Goal: Navigation & Orientation: Locate item on page

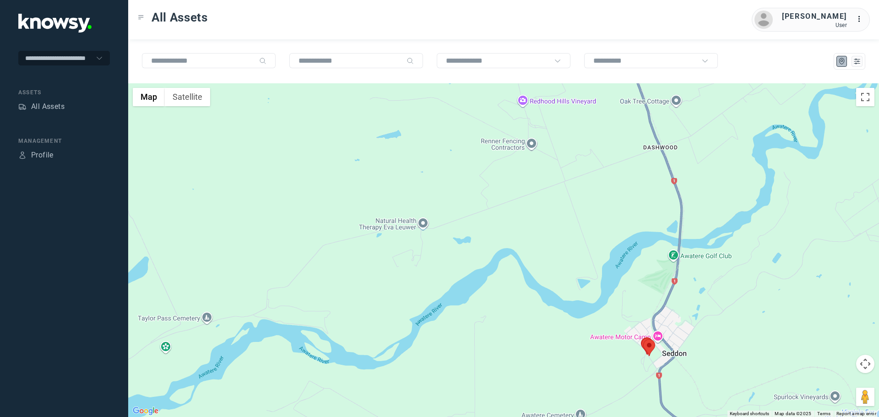
drag, startPoint x: 595, startPoint y: 350, endPoint x: 453, endPoint y: 282, distance: 157.2
click at [453, 282] on div at bounding box center [503, 250] width 750 height 334
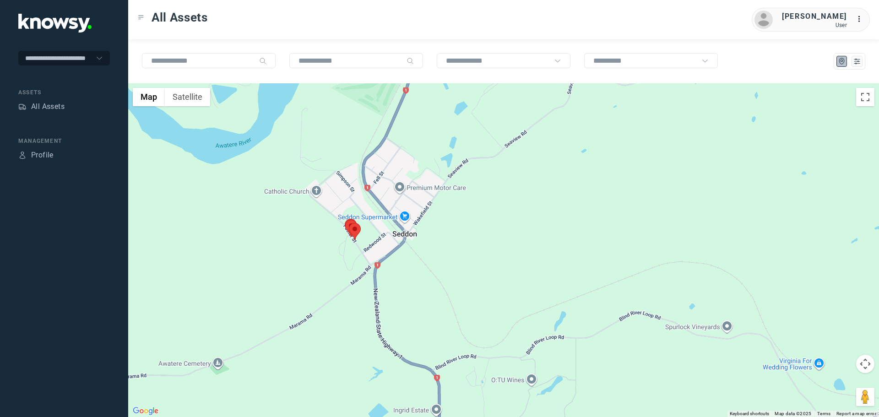
drag, startPoint x: 291, startPoint y: 261, endPoint x: 345, endPoint y: 296, distance: 64.2
click at [340, 299] on div at bounding box center [503, 250] width 750 height 334
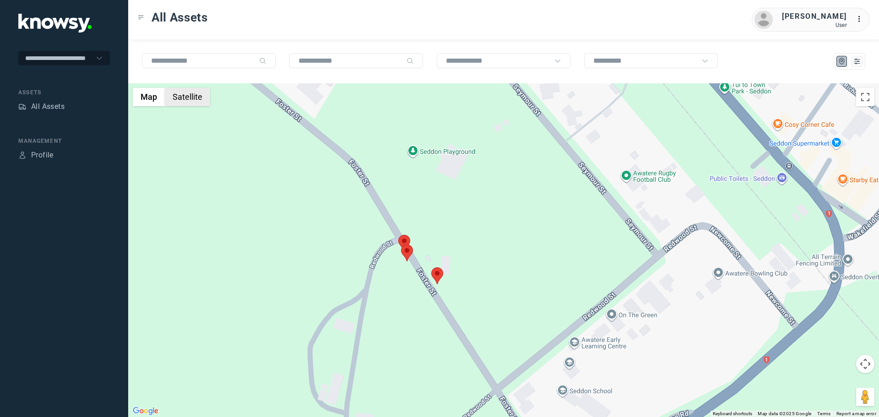
click at [188, 99] on button "Satellite" at bounding box center [187, 97] width 45 height 18
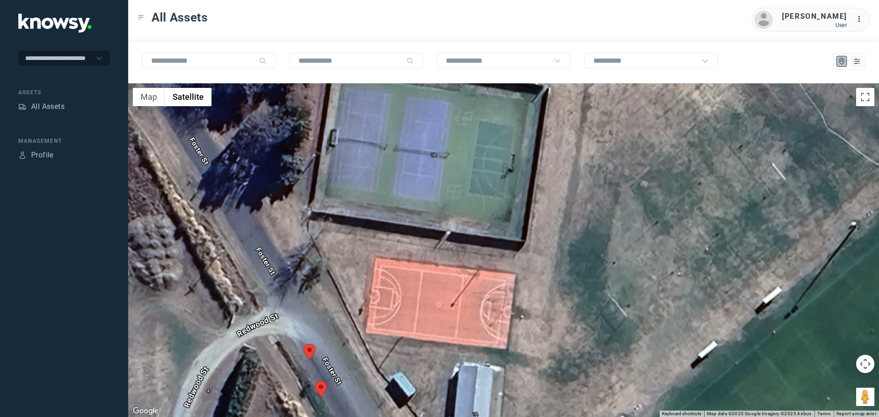
drag, startPoint x: 440, startPoint y: 261, endPoint x: 441, endPoint y: 223, distance: 37.5
click at [441, 223] on div at bounding box center [503, 250] width 750 height 334
drag, startPoint x: 365, startPoint y: 207, endPoint x: 368, endPoint y: 201, distance: 6.8
click at [368, 201] on div at bounding box center [503, 250] width 750 height 334
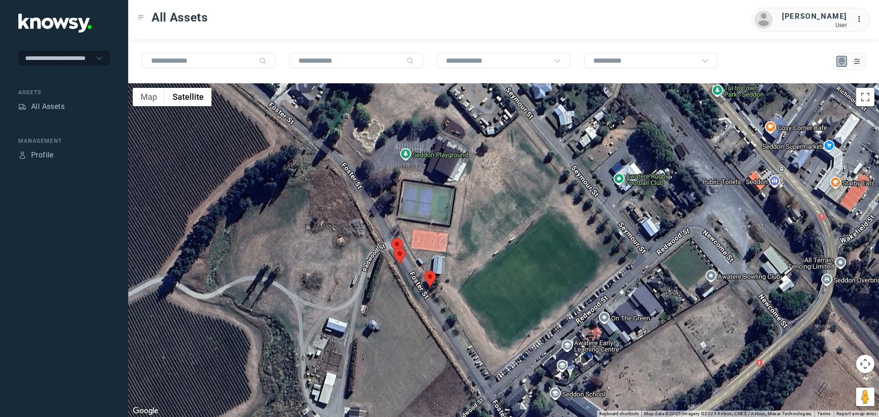
drag, startPoint x: 322, startPoint y: 269, endPoint x: 385, endPoint y: 270, distance: 63.6
click at [385, 270] on div at bounding box center [503, 250] width 750 height 334
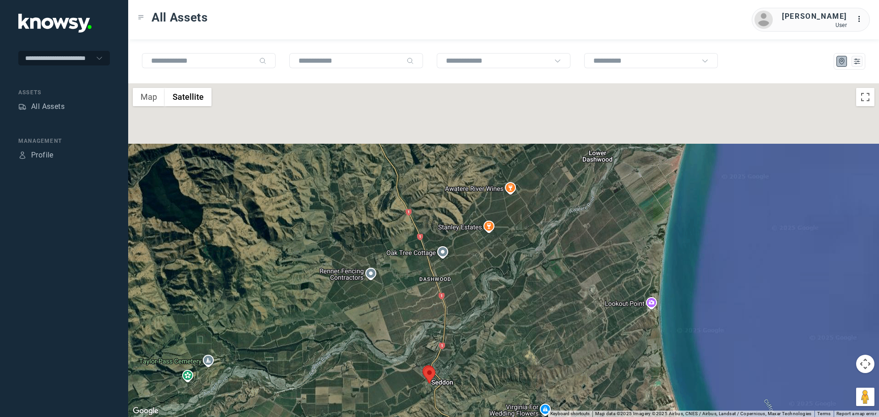
click at [401, 311] on div at bounding box center [503, 250] width 750 height 334
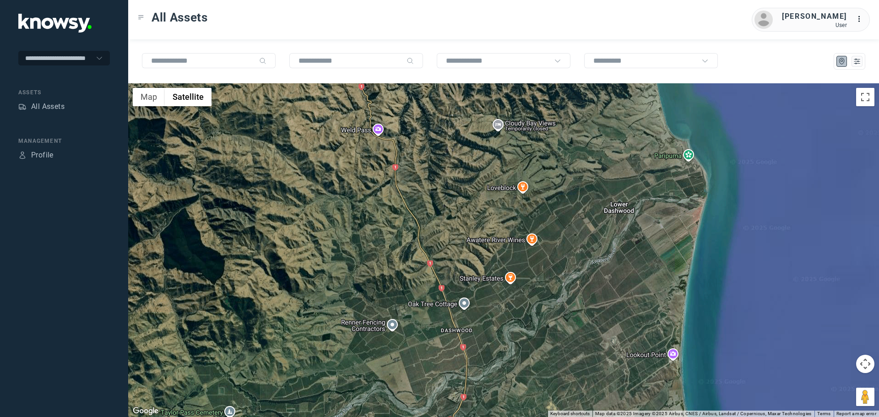
drag, startPoint x: 375, startPoint y: 264, endPoint x: 420, endPoint y: 363, distance: 108.3
click at [420, 363] on div at bounding box center [503, 250] width 750 height 334
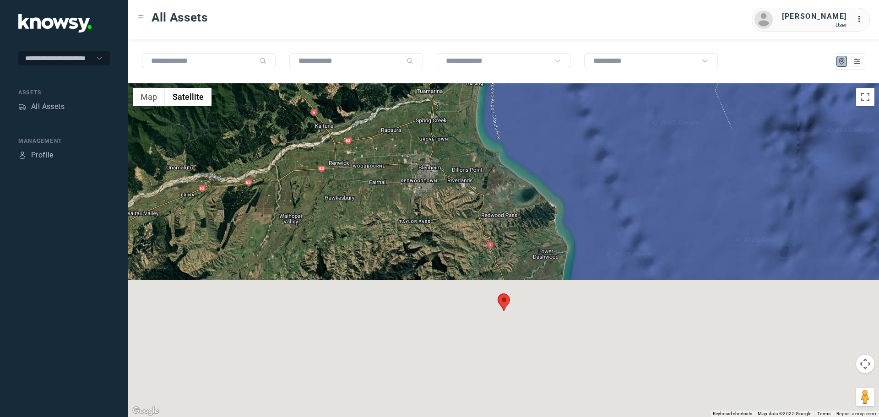
drag, startPoint x: 397, startPoint y: 351, endPoint x: 426, endPoint y: 179, distance: 173.7
click at [426, 179] on div at bounding box center [503, 250] width 750 height 334
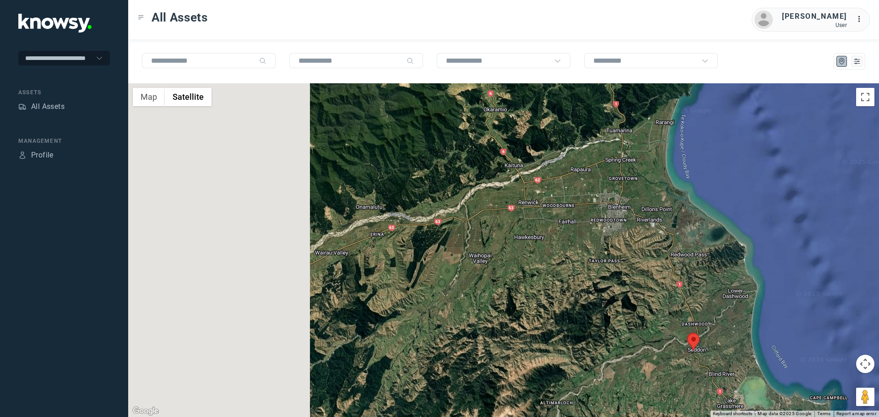
drag, startPoint x: 446, startPoint y: 290, endPoint x: 522, endPoint y: 309, distance: 77.8
click at [522, 309] on div at bounding box center [503, 250] width 750 height 334
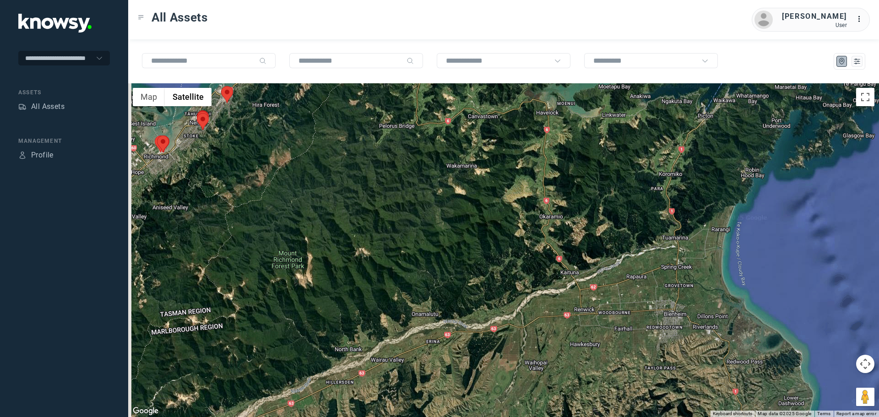
drag, startPoint x: 442, startPoint y: 223, endPoint x: 499, endPoint y: 333, distance: 124.0
click at [499, 333] on div at bounding box center [503, 250] width 750 height 334
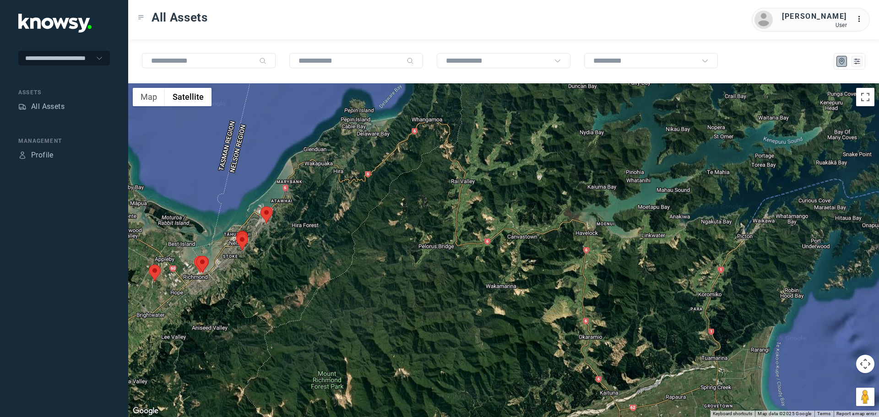
drag, startPoint x: 461, startPoint y: 230, endPoint x: 494, endPoint y: 330, distance: 105.5
click at [494, 330] on div at bounding box center [503, 250] width 750 height 334
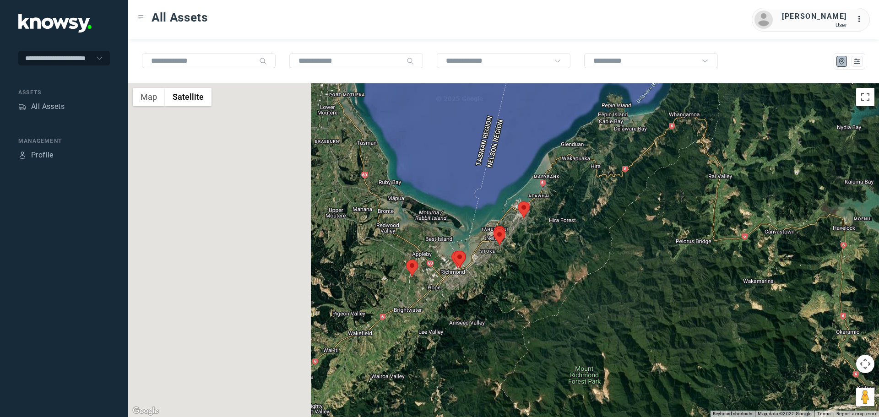
drag, startPoint x: 598, startPoint y: 270, endPoint x: 617, endPoint y: 268, distance: 19.8
click at [617, 268] on div at bounding box center [503, 250] width 750 height 334
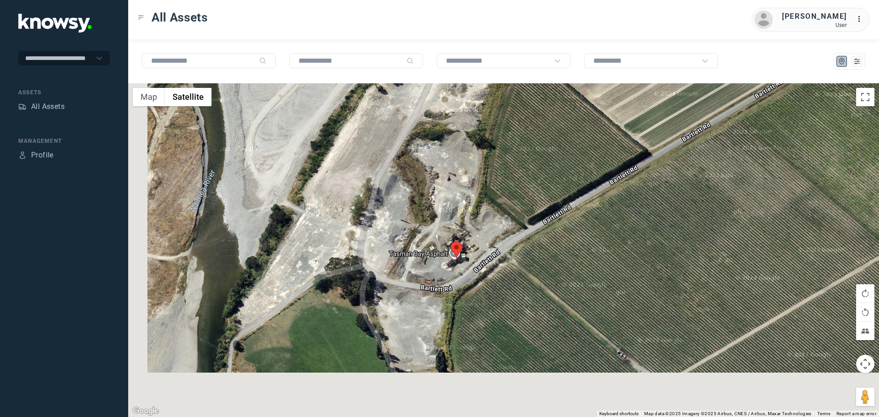
drag, startPoint x: 592, startPoint y: 308, endPoint x: 642, endPoint y: 246, distance: 80.0
click at [642, 246] on div at bounding box center [503, 250] width 750 height 334
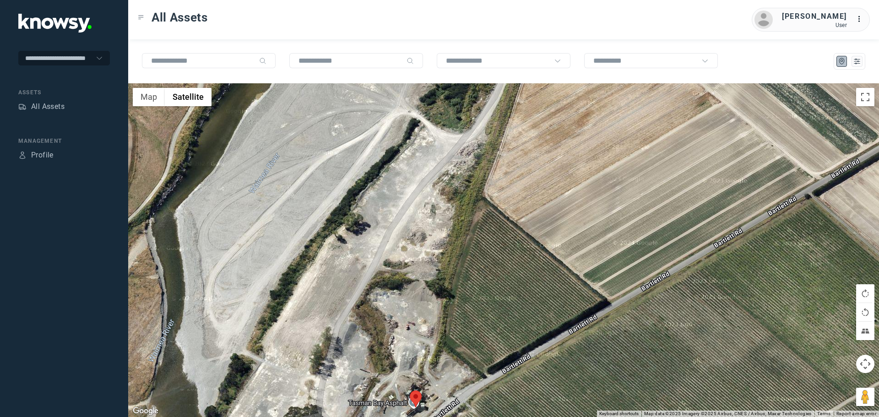
drag, startPoint x: 551, startPoint y: 202, endPoint x: 537, endPoint y: 232, distance: 33.4
click at [510, 352] on div at bounding box center [503, 250] width 750 height 334
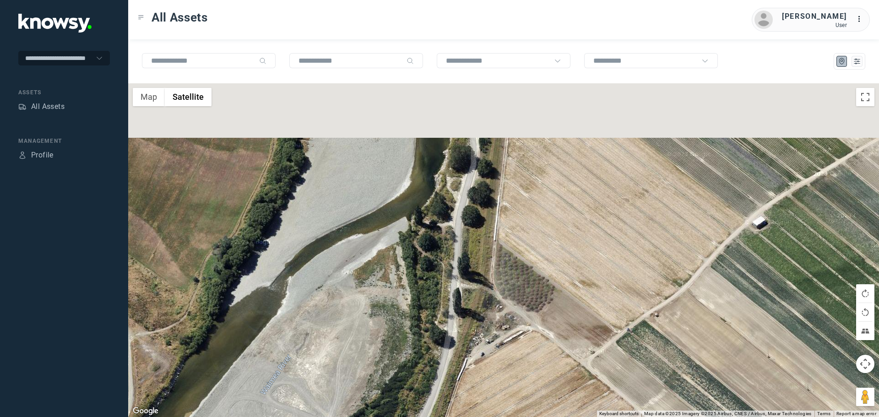
drag, startPoint x: 542, startPoint y: 199, endPoint x: 528, endPoint y: 331, distance: 132.6
click at [528, 331] on div at bounding box center [503, 250] width 750 height 334
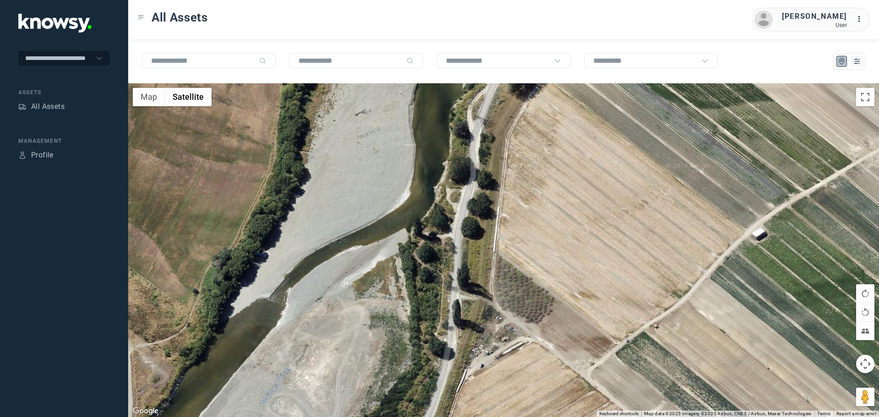
drag, startPoint x: 531, startPoint y: 205, endPoint x: 514, endPoint y: 340, distance: 135.1
click at [514, 340] on div at bounding box center [503, 250] width 750 height 334
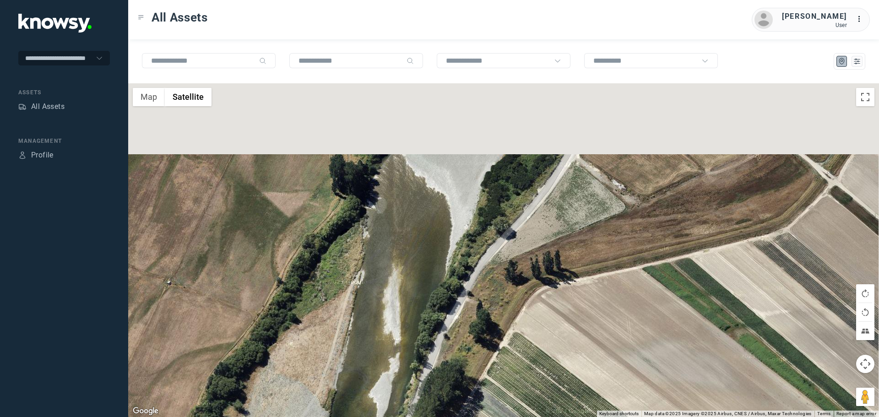
drag, startPoint x: 547, startPoint y: 235, endPoint x: 493, endPoint y: 348, distance: 124.8
click at [480, 357] on div at bounding box center [503, 250] width 750 height 334
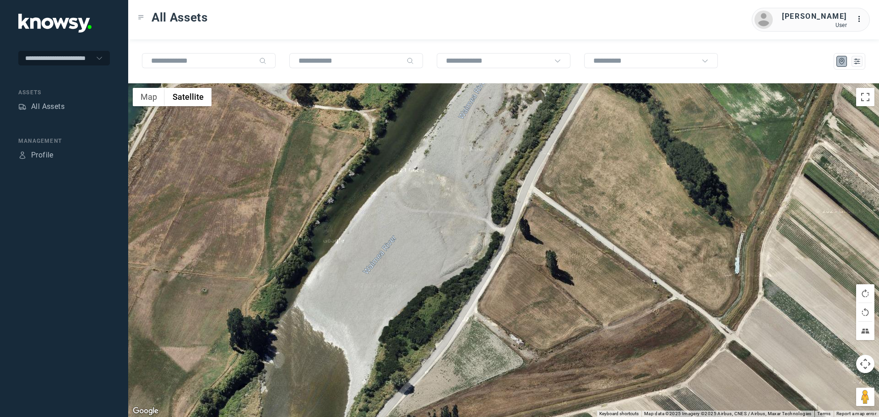
drag, startPoint x: 575, startPoint y: 258, endPoint x: 545, endPoint y: 332, distance: 80.2
click at [545, 332] on div at bounding box center [503, 250] width 750 height 334
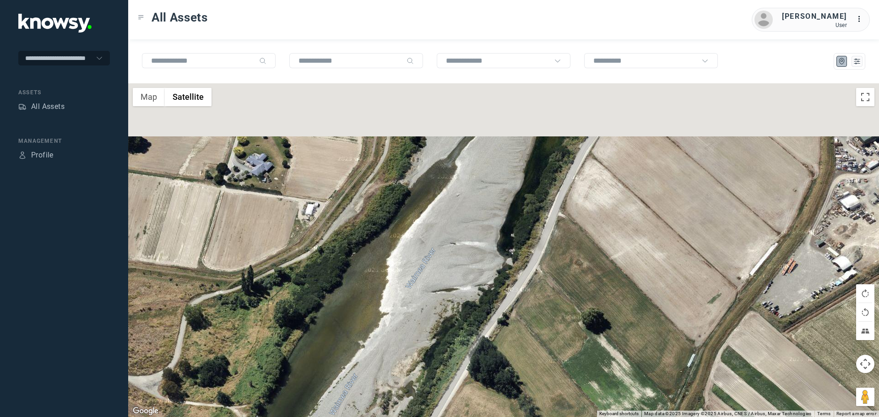
drag, startPoint x: 567, startPoint y: 331, endPoint x: 561, endPoint y: 345, distance: 15.0
click at [561, 345] on div at bounding box center [503, 250] width 750 height 334
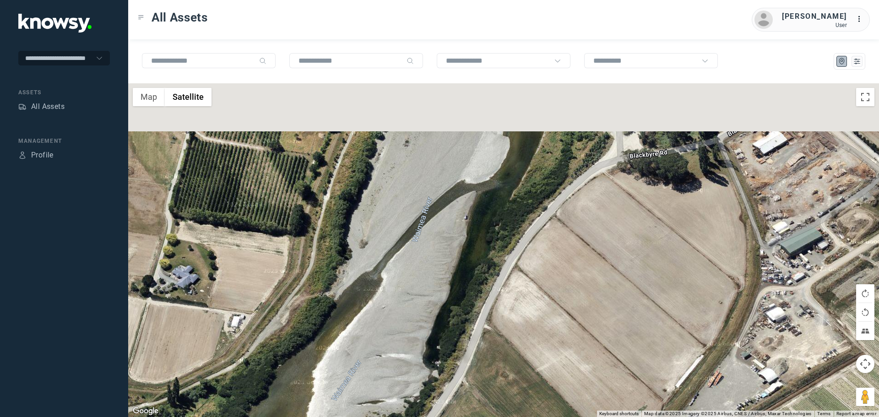
click at [556, 340] on div at bounding box center [503, 250] width 750 height 334
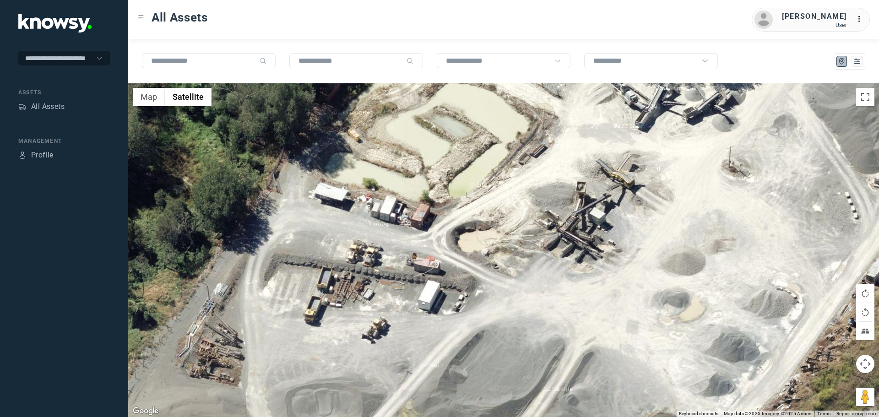
drag, startPoint x: 572, startPoint y: 242, endPoint x: 499, endPoint y: 359, distance: 138.3
click at [499, 359] on div at bounding box center [503, 250] width 750 height 334
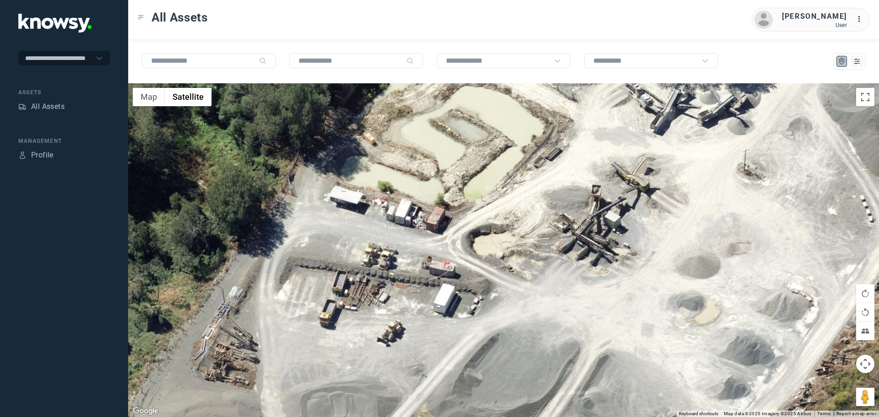
drag, startPoint x: 621, startPoint y: 191, endPoint x: 633, endPoint y: 206, distance: 18.9
click at [637, 194] on div at bounding box center [503, 250] width 750 height 334
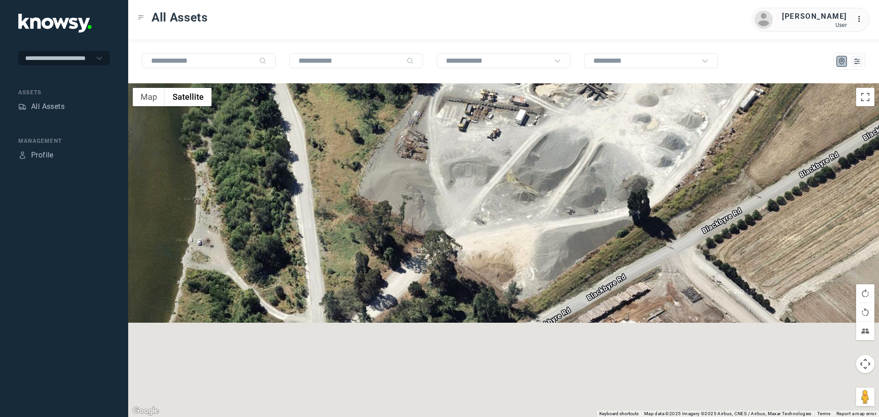
drag, startPoint x: 621, startPoint y: 339, endPoint x: 617, endPoint y: 169, distance: 170.3
click at [617, 169] on div at bounding box center [503, 250] width 750 height 334
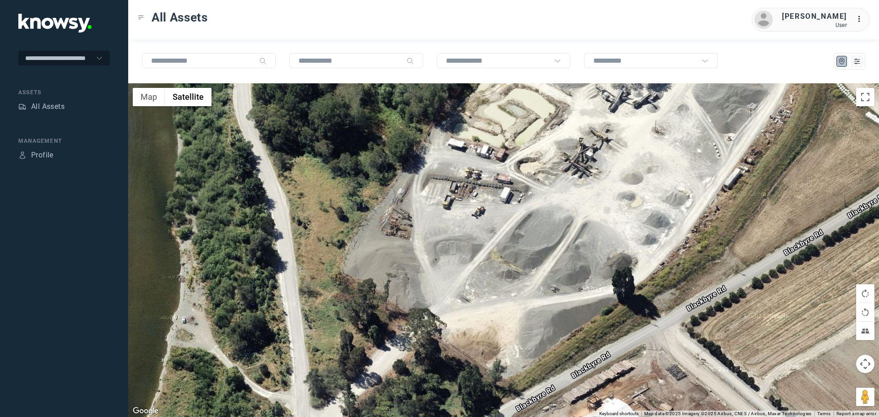
drag, startPoint x: 523, startPoint y: 270, endPoint x: 519, endPoint y: 287, distance: 18.4
click at [519, 287] on div at bounding box center [503, 250] width 750 height 334
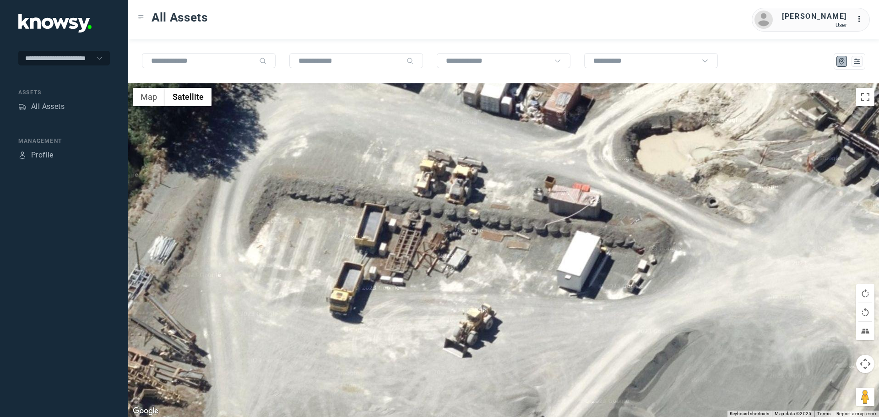
drag, startPoint x: 493, startPoint y: 146, endPoint x: 478, endPoint y: 219, distance: 74.2
click at [478, 219] on div at bounding box center [503, 250] width 750 height 334
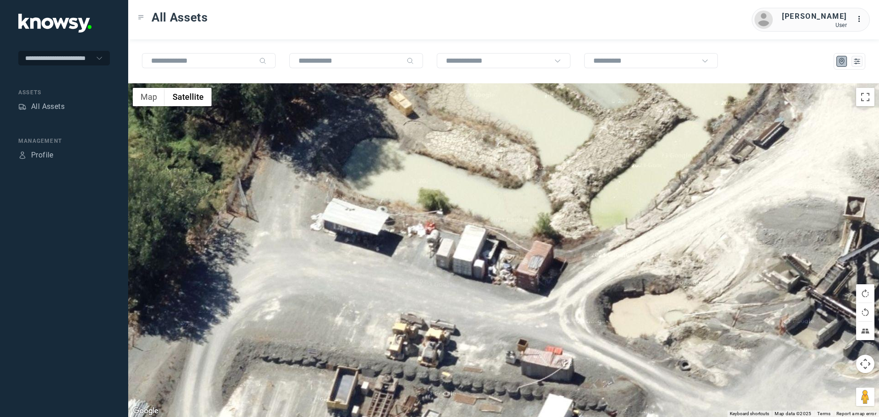
drag, startPoint x: 460, startPoint y: 188, endPoint x: 431, endPoint y: 354, distance: 168.6
click at [431, 354] on div at bounding box center [503, 250] width 750 height 334
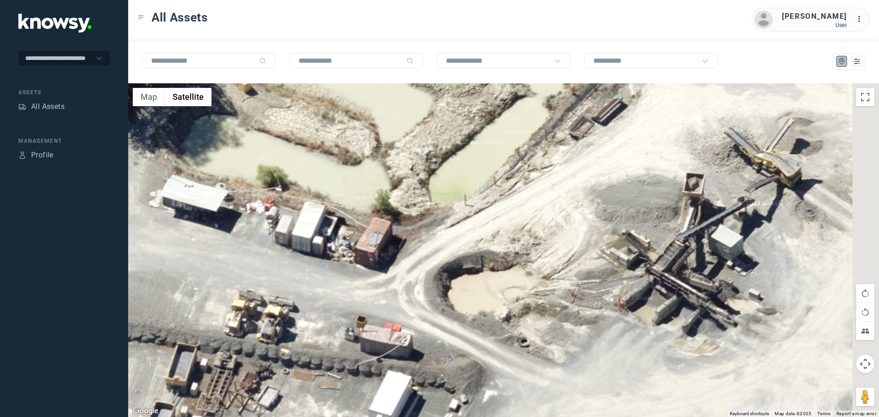
drag, startPoint x: 568, startPoint y: 286, endPoint x: 409, endPoint y: 255, distance: 162.8
click at [409, 255] on div at bounding box center [503, 250] width 750 height 334
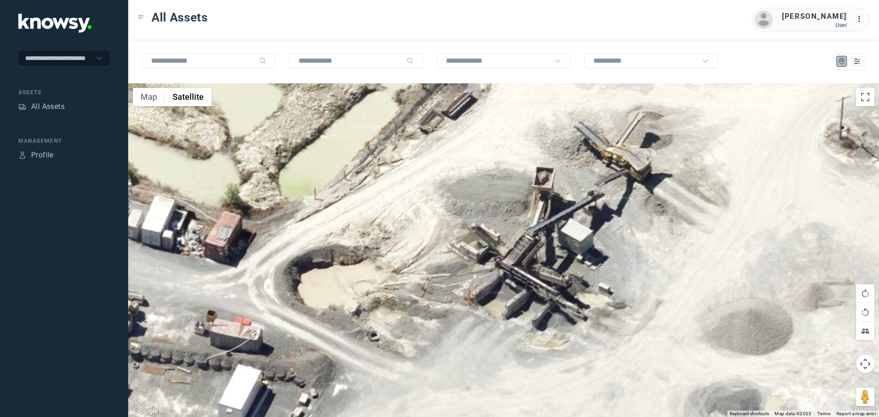
drag, startPoint x: 595, startPoint y: 279, endPoint x: 444, endPoint y: 271, distance: 151.2
click at [441, 275] on div at bounding box center [503, 250] width 750 height 334
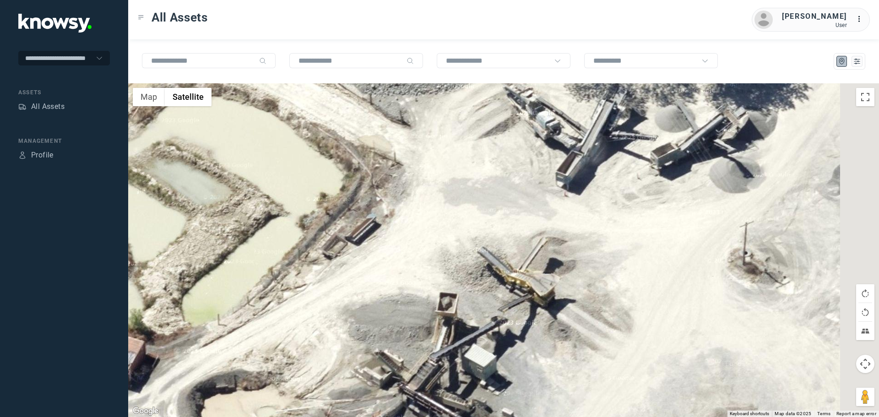
drag, startPoint x: 606, startPoint y: 231, endPoint x: 515, endPoint y: 356, distance: 155.0
click at [515, 356] on div at bounding box center [503, 250] width 750 height 334
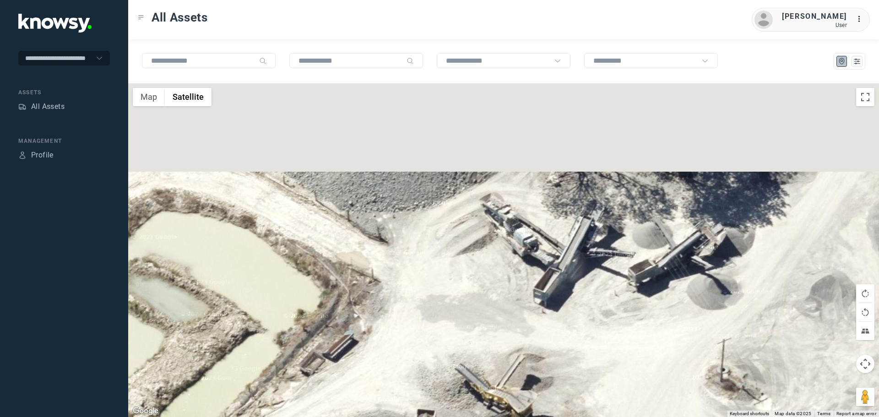
drag, startPoint x: 588, startPoint y: 259, endPoint x: 569, endPoint y: 353, distance: 95.7
click at [570, 352] on div at bounding box center [503, 250] width 750 height 334
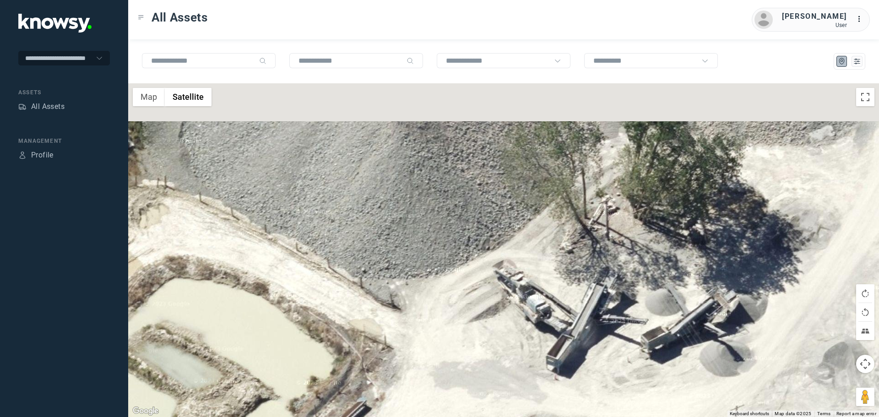
drag, startPoint x: 577, startPoint y: 271, endPoint x: 603, endPoint y: 395, distance: 127.2
click at [603, 395] on div at bounding box center [503, 250] width 750 height 334
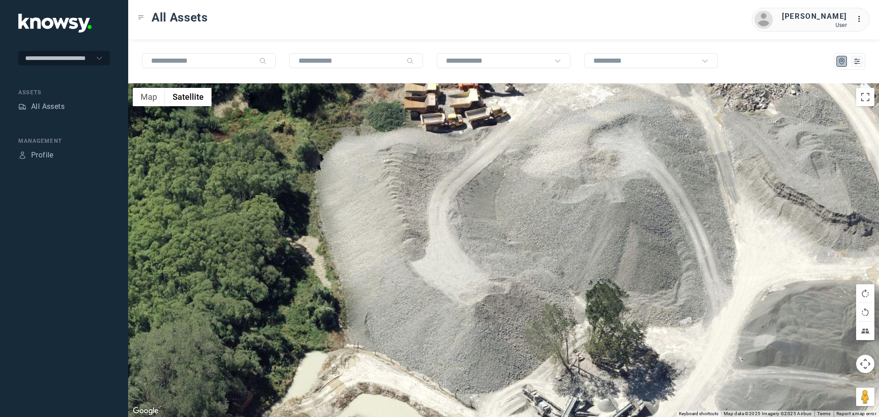
drag, startPoint x: 572, startPoint y: 256, endPoint x: 560, endPoint y: 308, distance: 52.5
click at [561, 307] on div at bounding box center [503, 250] width 750 height 334
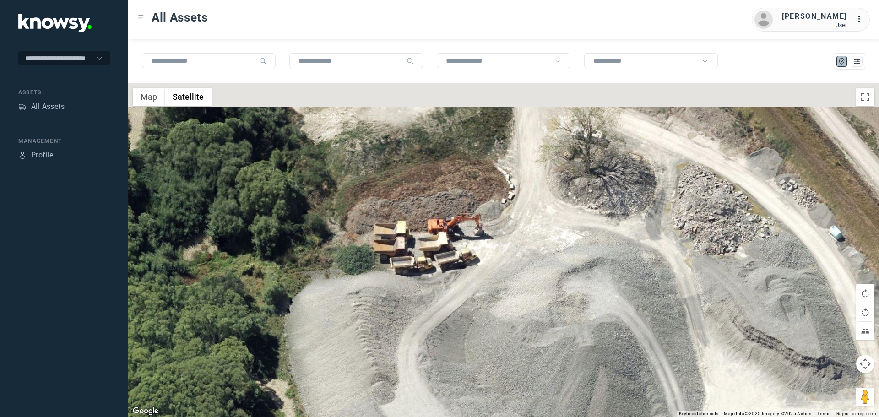
drag, startPoint x: 582, startPoint y: 218, endPoint x: 561, endPoint y: 337, distance: 120.8
click at [561, 337] on div at bounding box center [503, 250] width 750 height 334
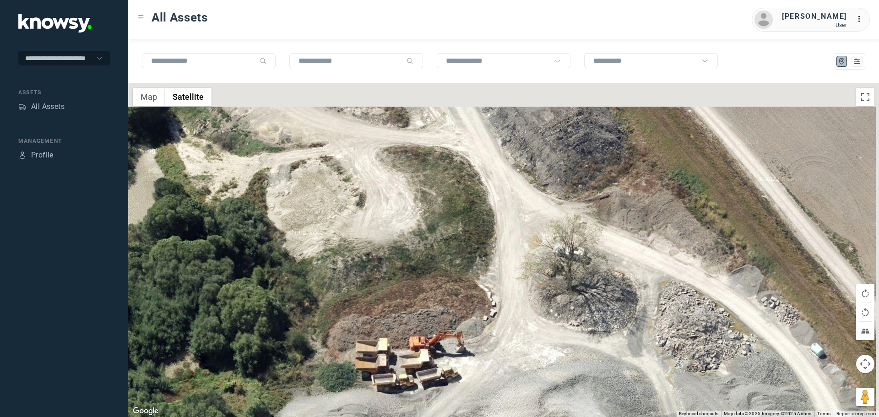
drag, startPoint x: 561, startPoint y: 308, endPoint x: 559, endPoint y: 328, distance: 19.7
click at [559, 328] on div at bounding box center [503, 250] width 750 height 334
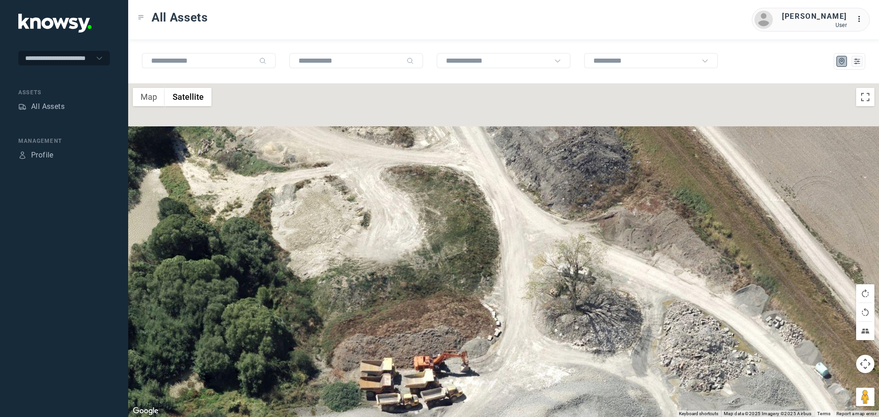
drag, startPoint x: 522, startPoint y: 238, endPoint x: 544, endPoint y: 360, distance: 123.3
click at [544, 360] on div at bounding box center [503, 250] width 750 height 334
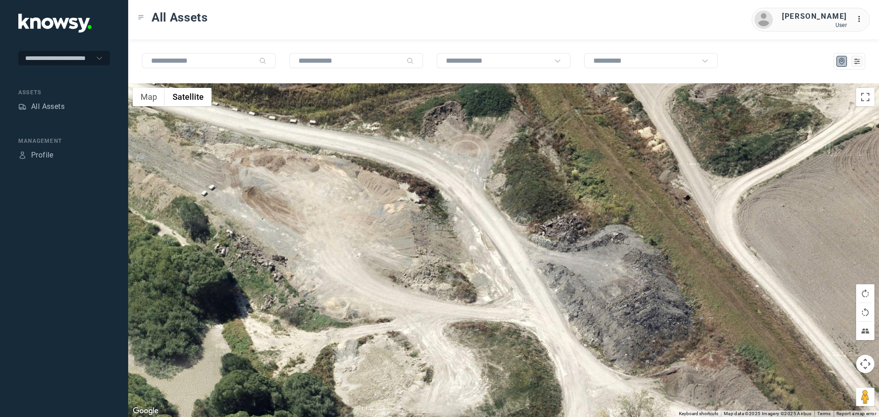
drag, startPoint x: 501, startPoint y: 309, endPoint x: 553, endPoint y: 367, distance: 77.8
click at [554, 367] on div at bounding box center [503, 250] width 750 height 334
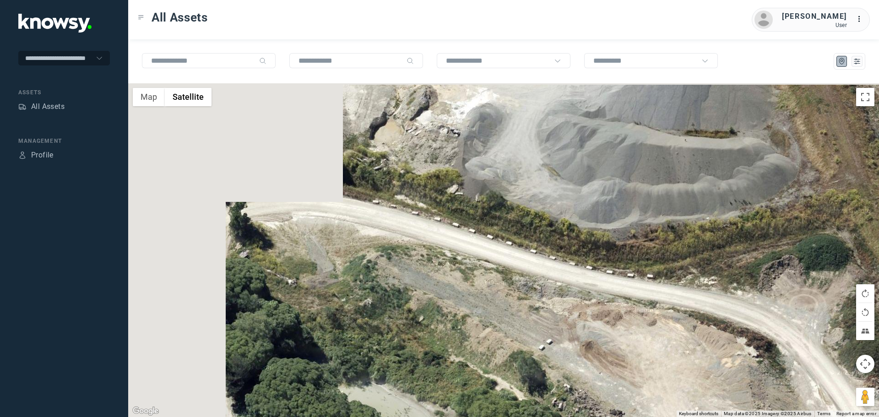
drag, startPoint x: 433, startPoint y: 283, endPoint x: 663, endPoint y: 319, distance: 232.9
click at [663, 319] on div at bounding box center [503, 250] width 750 height 334
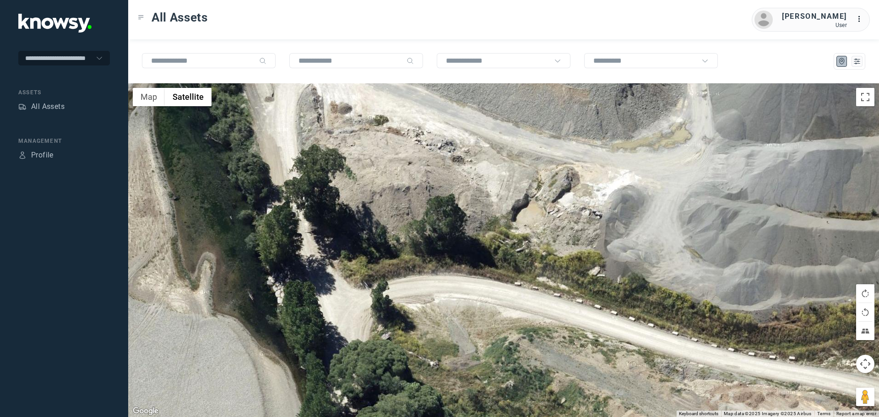
drag, startPoint x: 465, startPoint y: 307, endPoint x: 291, endPoint y: 374, distance: 186.3
click at [292, 375] on div at bounding box center [503, 250] width 750 height 334
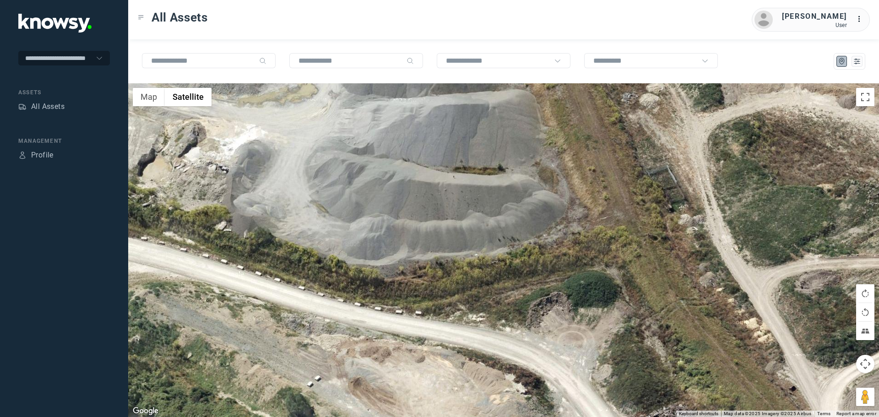
drag, startPoint x: 539, startPoint y: 337, endPoint x: 534, endPoint y: 202, distance: 134.7
click at [534, 200] on div at bounding box center [503, 250] width 750 height 334
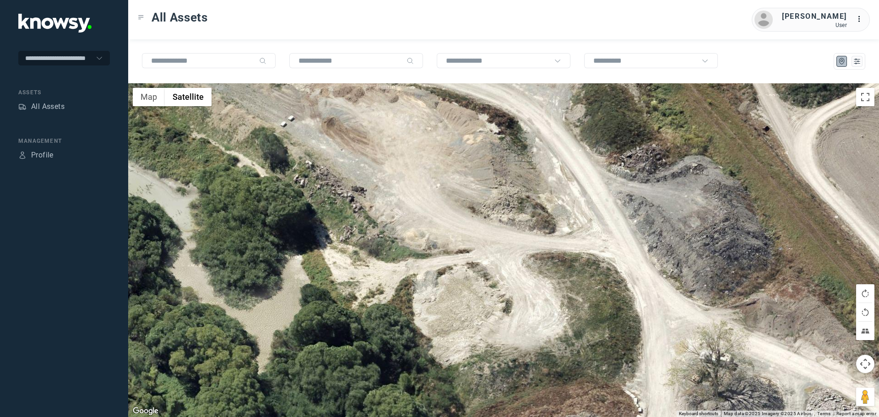
drag, startPoint x: 608, startPoint y: 334, endPoint x: 594, endPoint y: 203, distance: 131.1
click at [594, 203] on div at bounding box center [503, 250] width 750 height 334
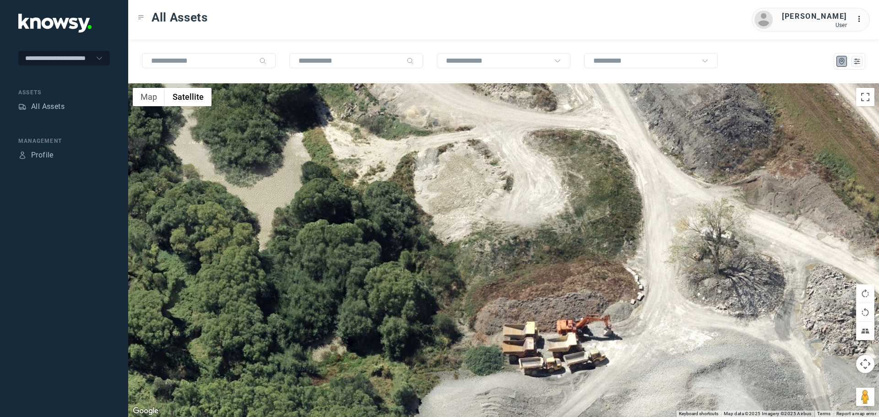
drag, startPoint x: 591, startPoint y: 304, endPoint x: 583, endPoint y: 136, distance: 168.1
click at [583, 130] on div at bounding box center [503, 250] width 750 height 334
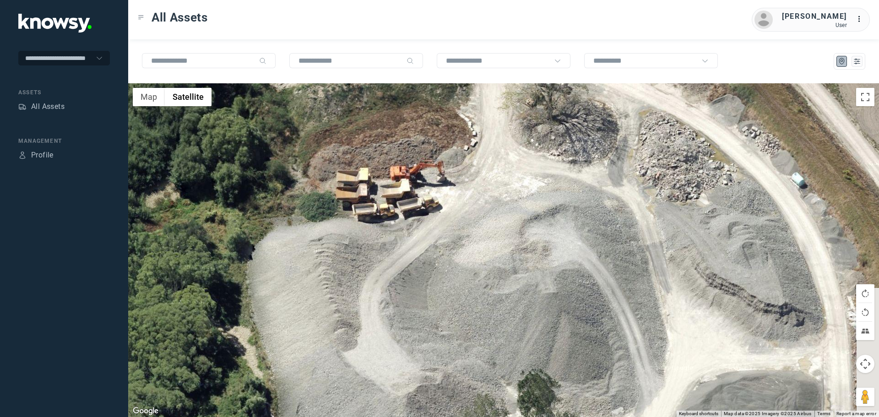
drag, startPoint x: 679, startPoint y: 192, endPoint x: 507, endPoint y: 346, distance: 230.7
click at [507, 346] on div at bounding box center [503, 250] width 750 height 334
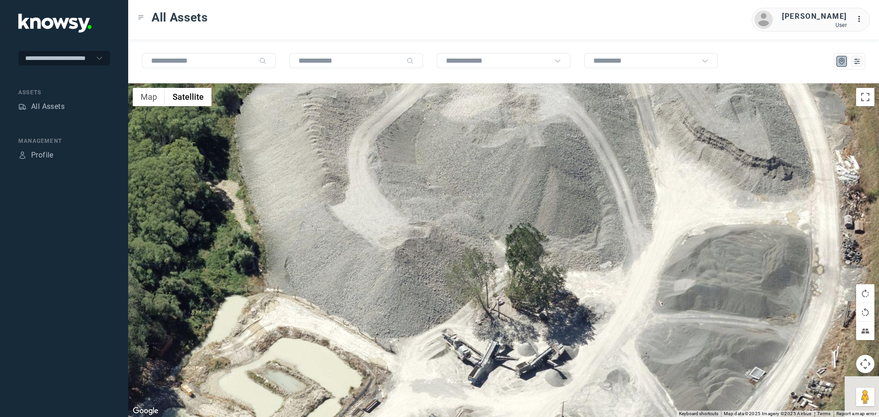
drag, startPoint x: 501, startPoint y: 229, endPoint x: 498, endPoint y: 182, distance: 47.2
click at [498, 182] on div at bounding box center [503, 250] width 750 height 334
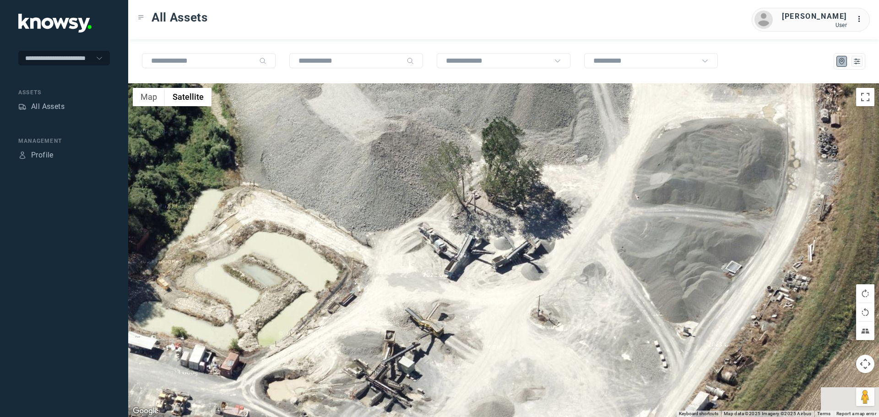
drag, startPoint x: 534, startPoint y: 269, endPoint x: 512, endPoint y: 168, distance: 102.6
click at [512, 168] on div at bounding box center [503, 250] width 750 height 334
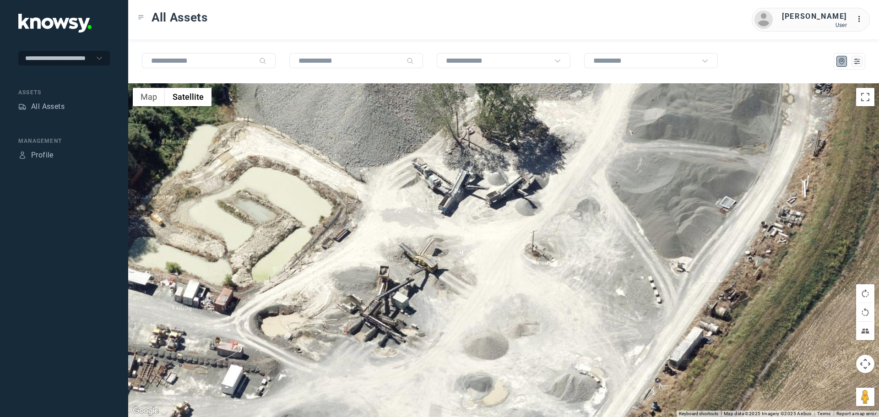
drag, startPoint x: 528, startPoint y: 317, endPoint x: 545, endPoint y: 232, distance: 85.9
click at [543, 237] on div at bounding box center [503, 250] width 750 height 334
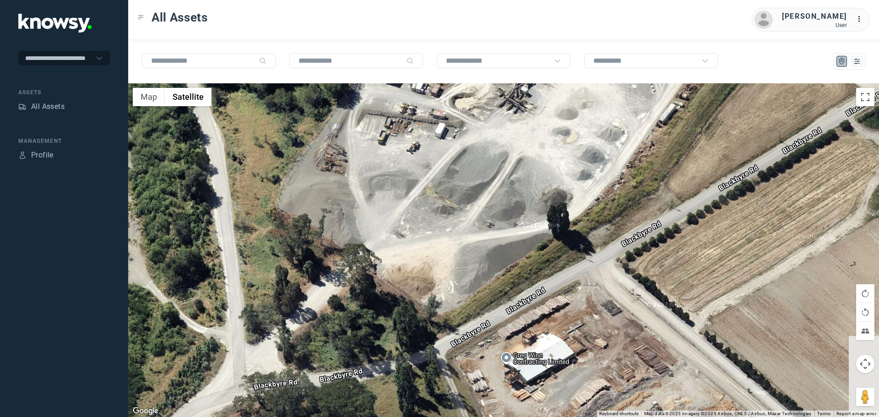
drag, startPoint x: 523, startPoint y: 335, endPoint x: 572, endPoint y: 209, distance: 135.7
click at [573, 203] on div at bounding box center [503, 250] width 750 height 334
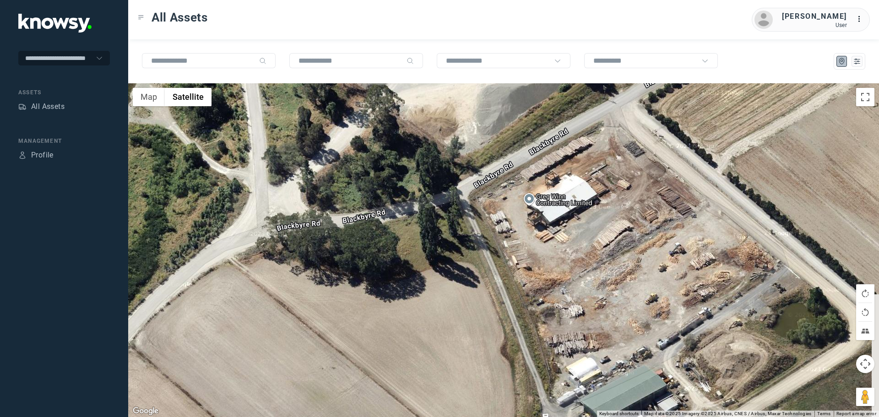
drag, startPoint x: 590, startPoint y: 253, endPoint x: 515, endPoint y: 290, distance: 84.1
click at [515, 290] on div at bounding box center [503, 250] width 750 height 334
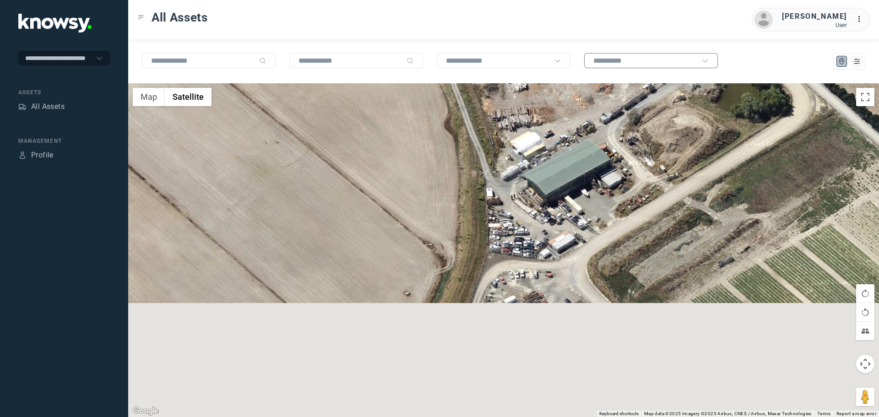
drag, startPoint x: 655, startPoint y: 281, endPoint x: 609, endPoint y: 54, distance: 231.7
click at [609, 54] on div "← Move left → Move right ↑ Move up ↓ Move down + Zoom in - Zoom out Home Jump l…" at bounding box center [503, 228] width 750 height 378
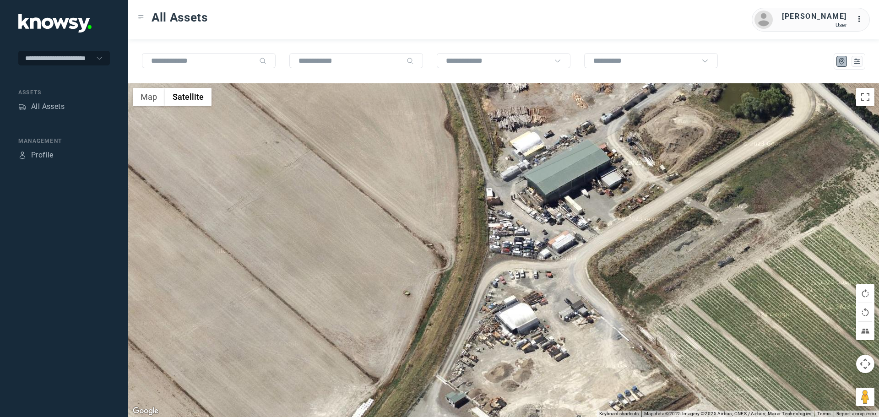
drag, startPoint x: 372, startPoint y: 297, endPoint x: 573, endPoint y: 162, distance: 242.8
click at [573, 162] on div at bounding box center [503, 250] width 750 height 334
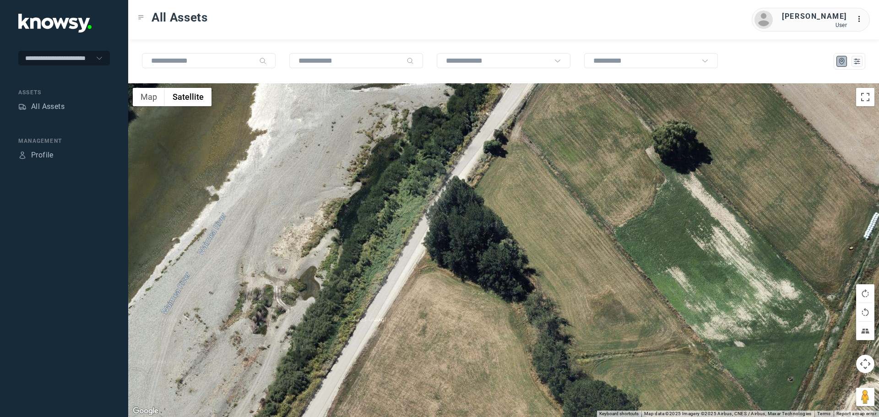
drag, startPoint x: 568, startPoint y: 227, endPoint x: 639, endPoint y: 151, distance: 103.6
click at [639, 151] on div at bounding box center [503, 250] width 750 height 334
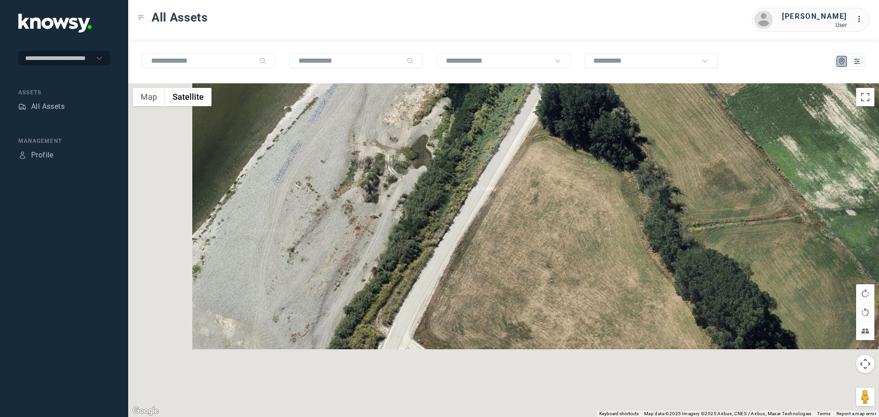
drag, startPoint x: 558, startPoint y: 325, endPoint x: 680, endPoint y: 186, distance: 184.8
click at [680, 186] on div at bounding box center [503, 250] width 750 height 334
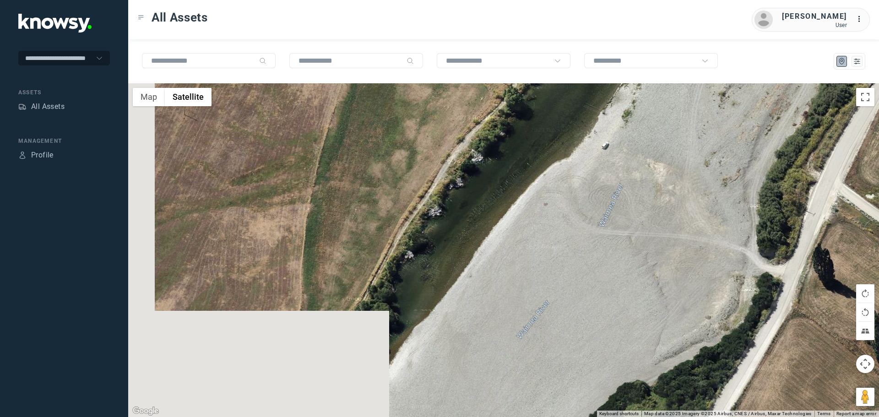
drag
click at [704, 161] on div at bounding box center [503, 250] width 750 height 334
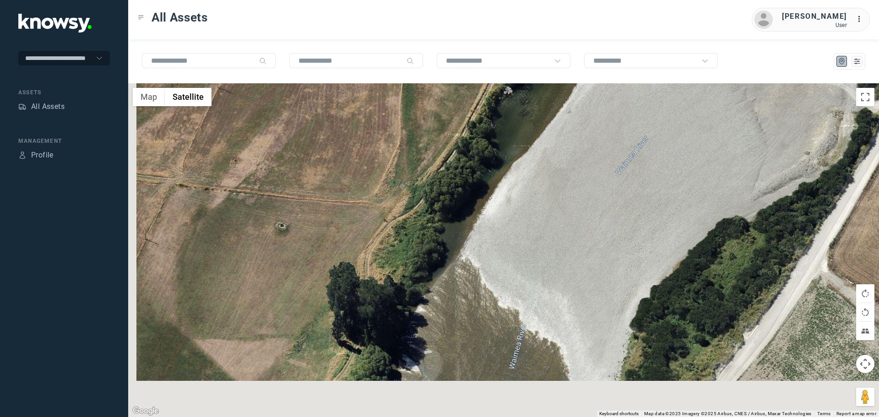
click at [630, 199] on div at bounding box center [503, 250] width 750 height 334
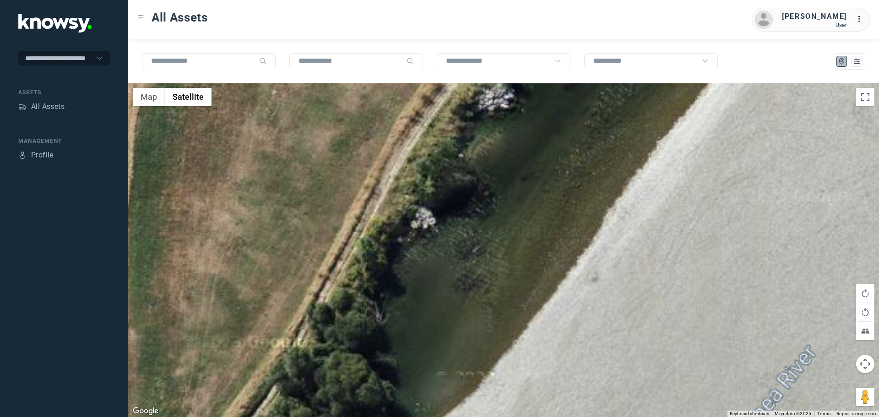
click at [509, 347] on div at bounding box center [503, 250] width 750 height 334
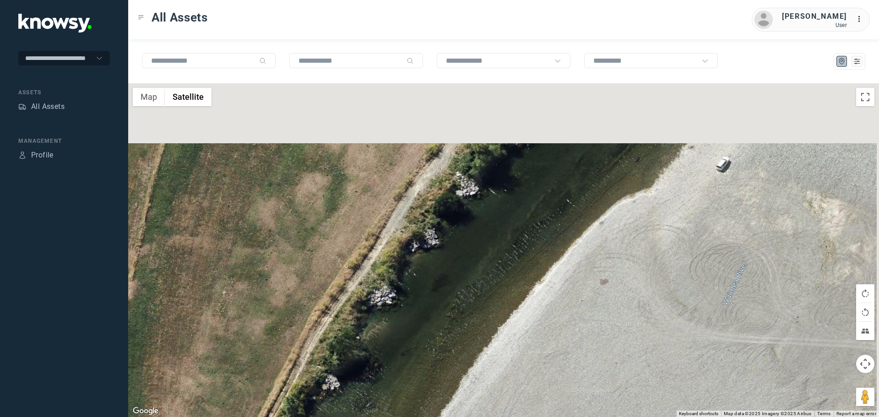
click at [478, 324] on div at bounding box center [503, 250] width 750 height 334
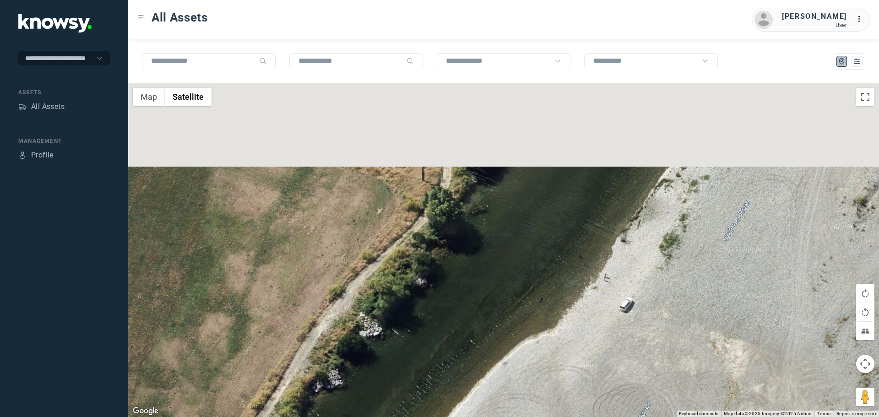
click at [528, 343] on div at bounding box center [503, 250] width 750 height 334
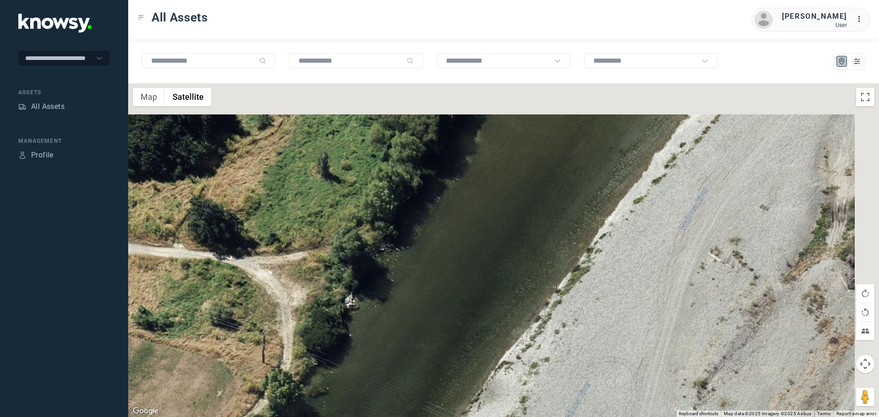
click at [613, 318] on div at bounding box center [503, 250] width 750 height 334
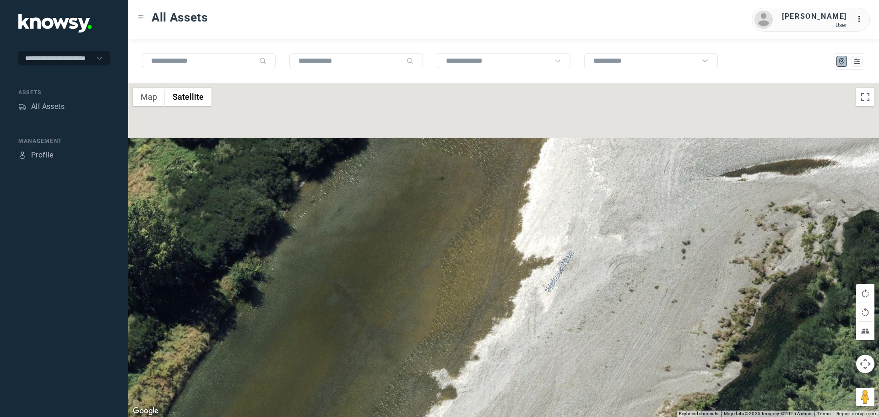
click at [592, 335] on div at bounding box center [503, 250] width 750 height 334
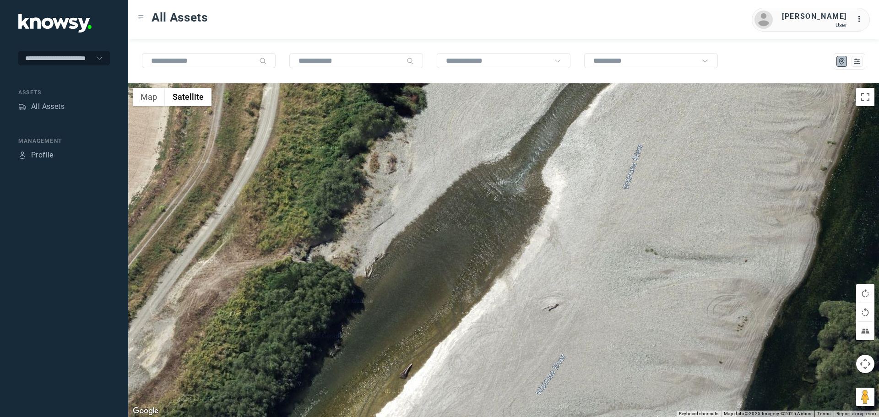
click at [567, 348] on div at bounding box center [503, 250] width 750 height 334
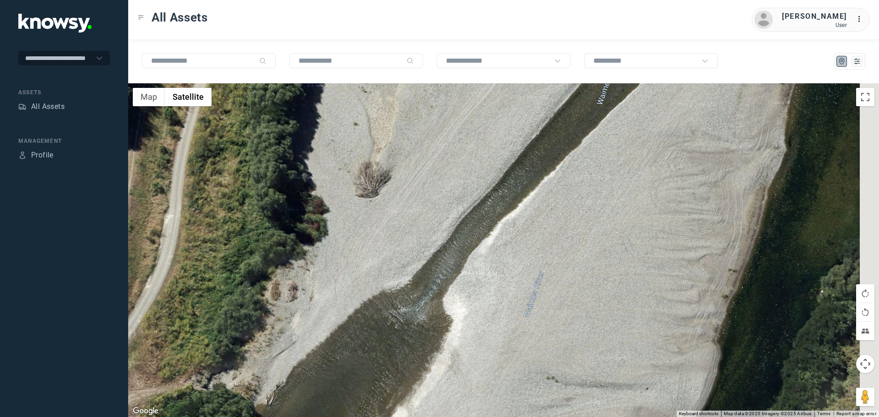
click at [596, 299] on div at bounding box center [503, 250] width 750 height 334
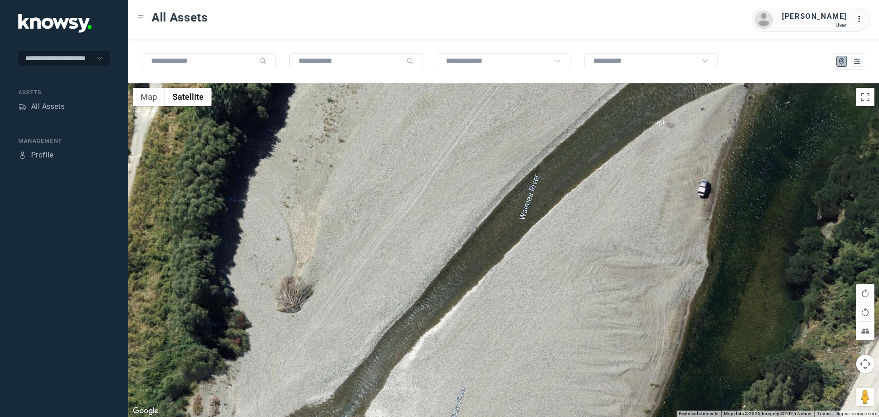
click at [637, 254] on div at bounding box center [503, 250] width 750 height 334
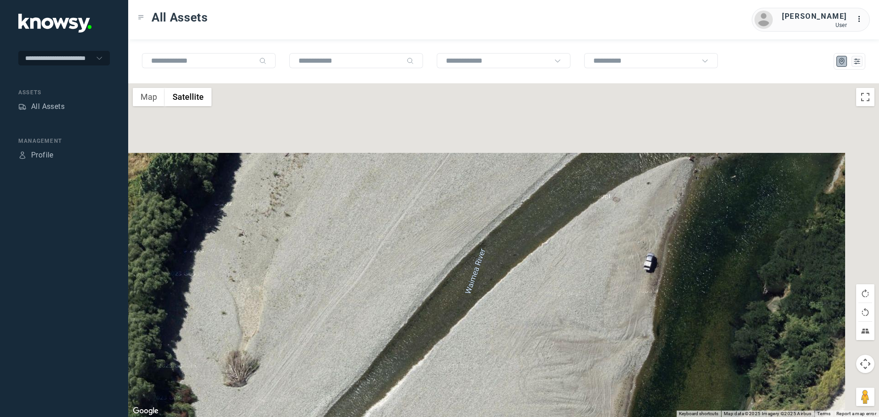
click at [577, 324] on div at bounding box center [503, 250] width 750 height 334
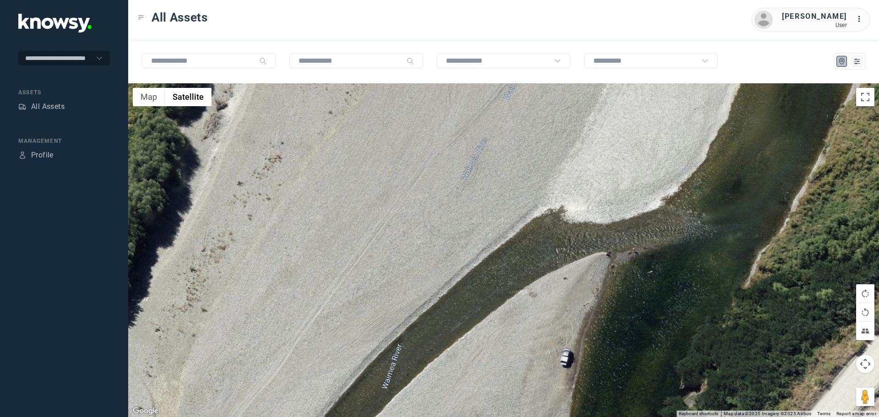
click at [609, 213] on div at bounding box center [503, 250] width 750 height 334
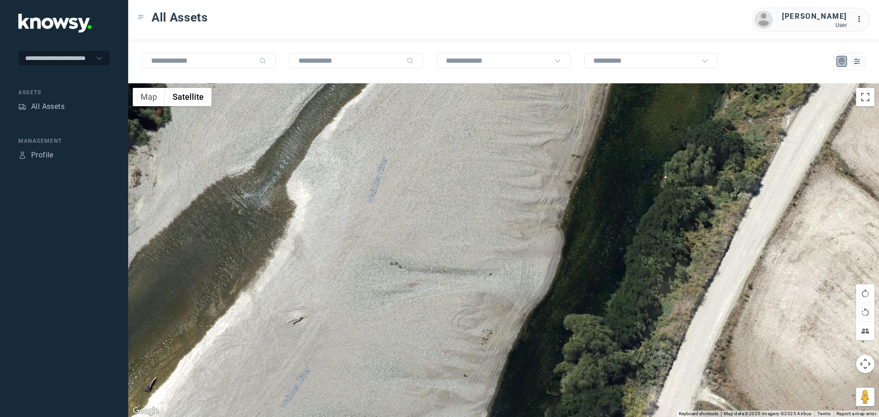
click at [604, 162] on div at bounding box center [503, 250] width 750 height 334
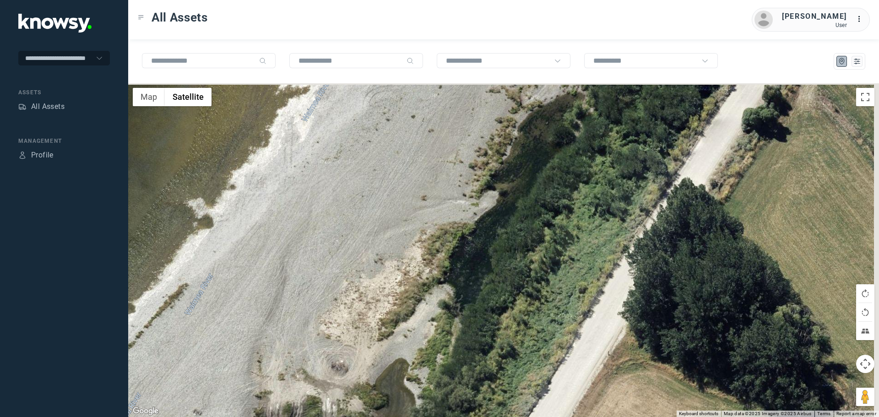
click at [541, 313] on div at bounding box center [503, 250] width 750 height 334
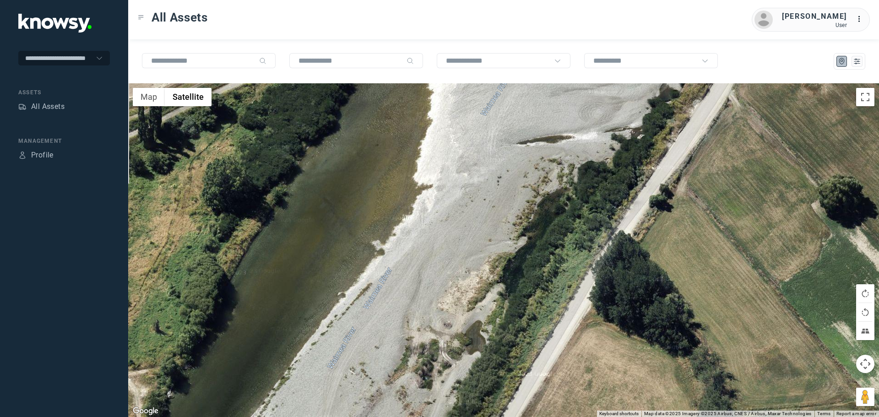
click at [456, 377] on div at bounding box center [503, 250] width 750 height 334
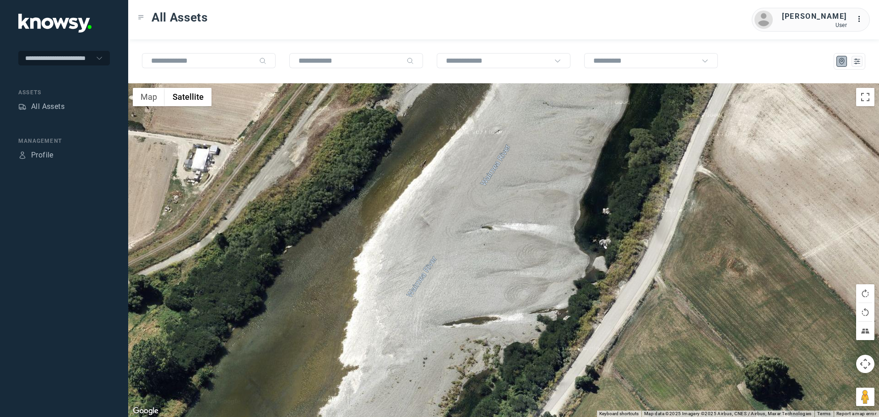
click at [495, 364] on div at bounding box center [503, 250] width 750 height 334
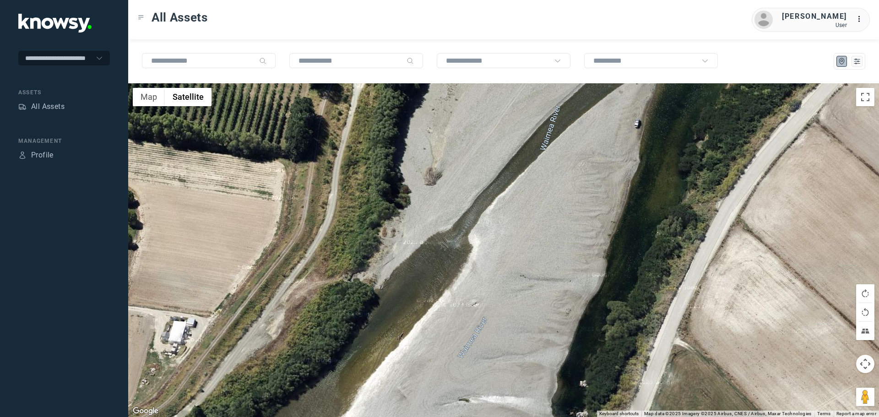
click at [528, 307] on div at bounding box center [503, 250] width 750 height 334
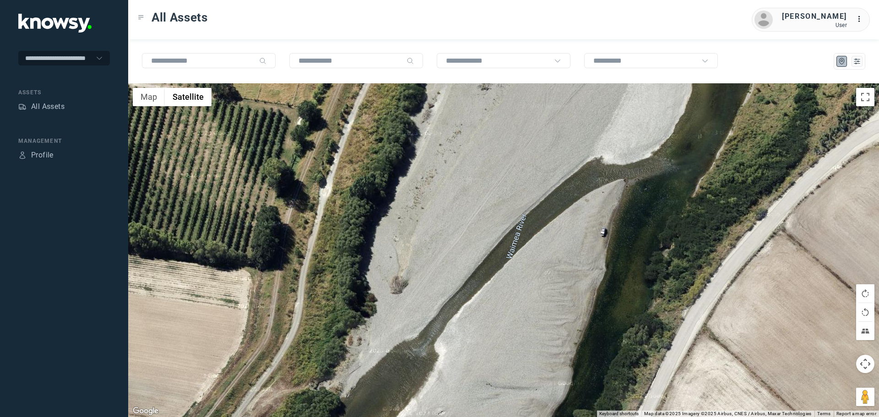
click at [503, 393] on div at bounding box center [503, 250] width 750 height 334
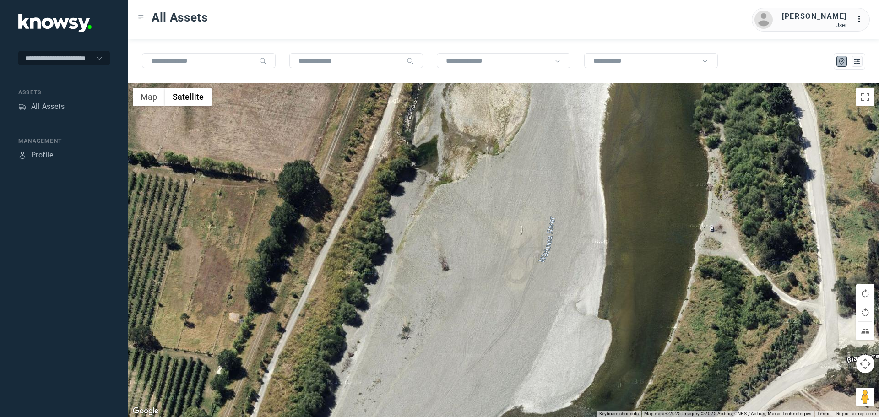
click at [541, 305] on div at bounding box center [503, 250] width 750 height 334
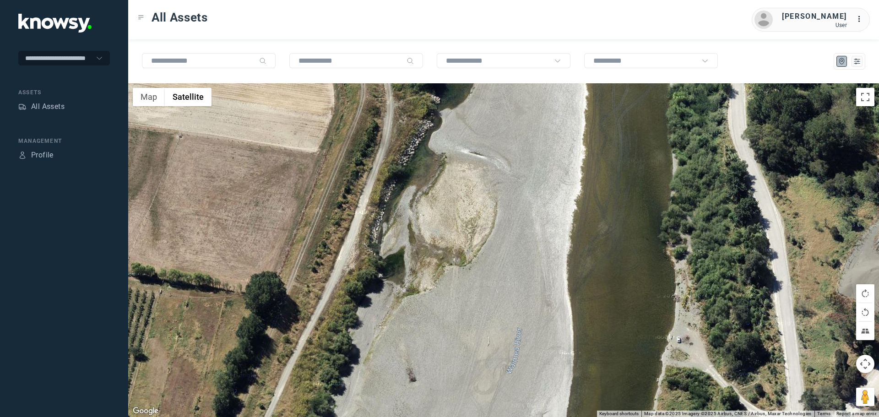
click at [540, 306] on div at bounding box center [503, 250] width 750 height 334
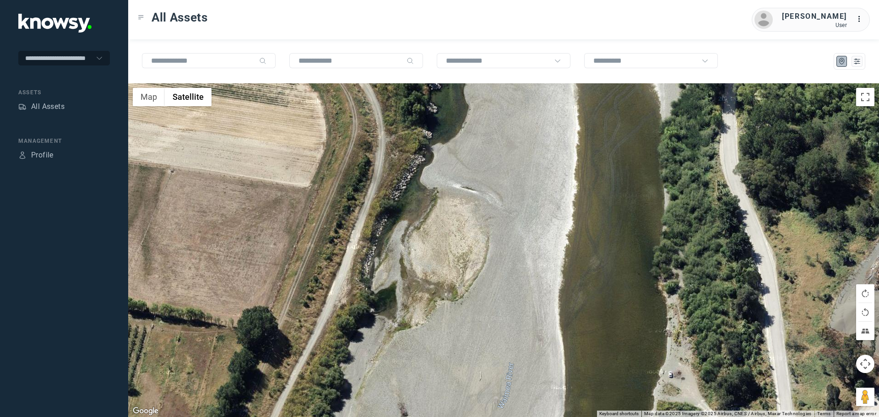
click at [520, 328] on div at bounding box center [503, 250] width 750 height 334
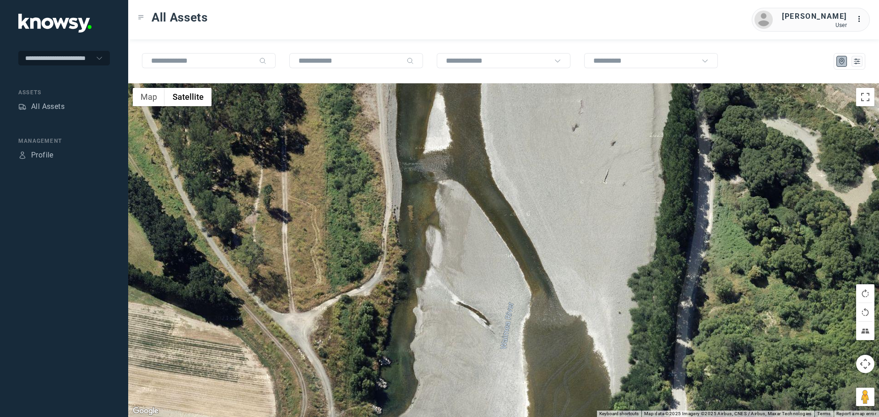
click at [562, 296] on div at bounding box center [503, 250] width 750 height 334
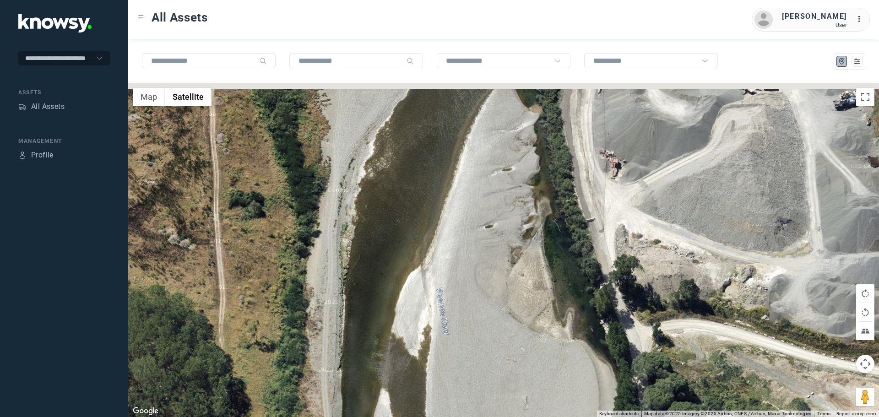
click at [523, 350] on div at bounding box center [503, 250] width 750 height 334
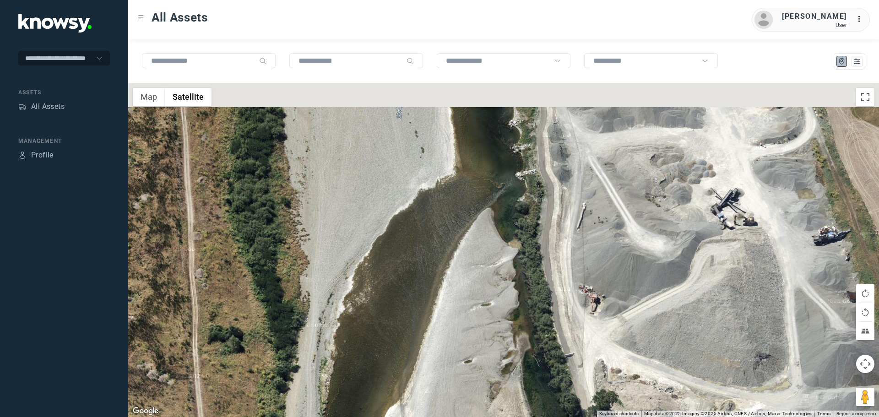
click at [517, 360] on div at bounding box center [503, 250] width 750 height 334
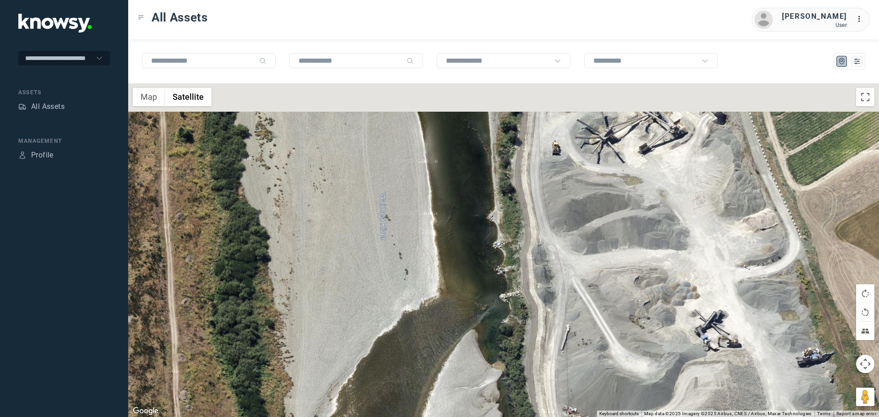
click at [510, 370] on div at bounding box center [503, 250] width 750 height 334
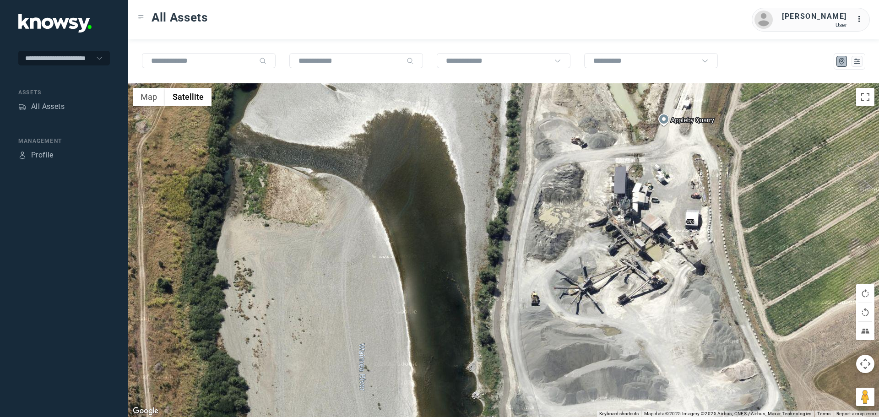
click at [520, 322] on div at bounding box center [503, 250] width 750 height 334
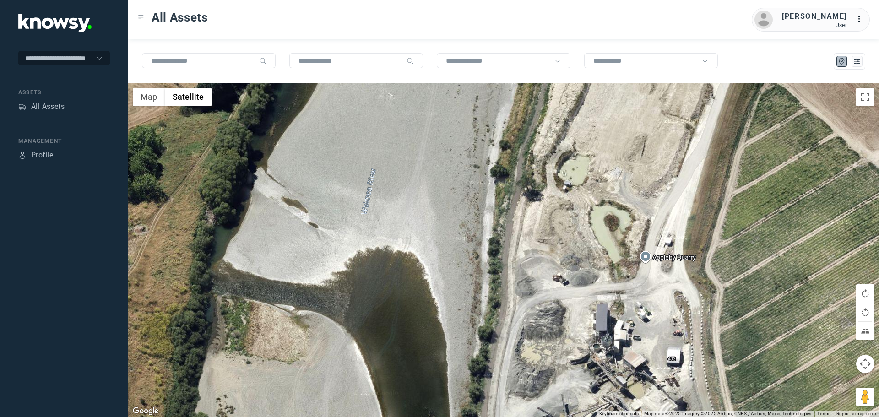
click at [443, 275] on div at bounding box center [503, 250] width 750 height 334
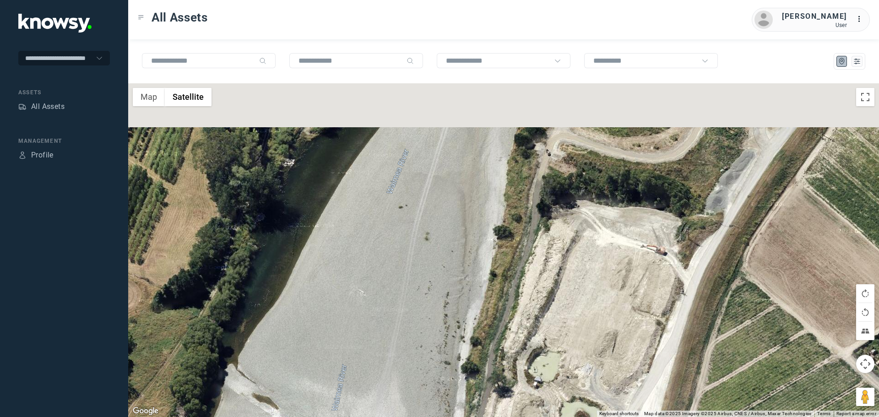
click at [433, 311] on div at bounding box center [503, 250] width 750 height 334
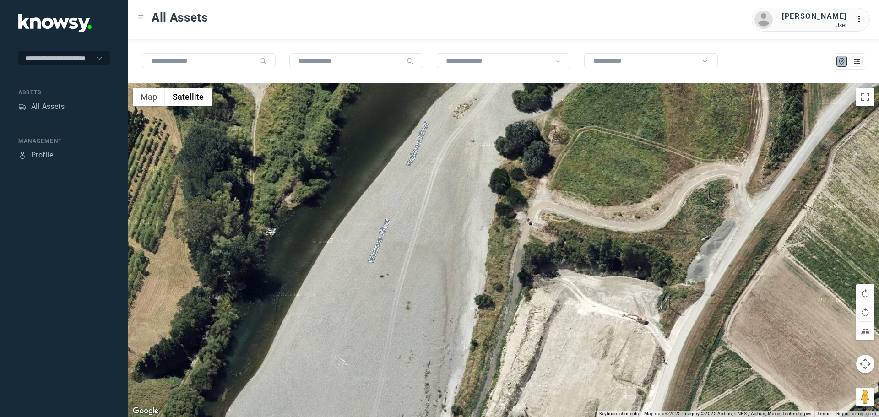
click at [425, 306] on div at bounding box center [503, 250] width 750 height 334
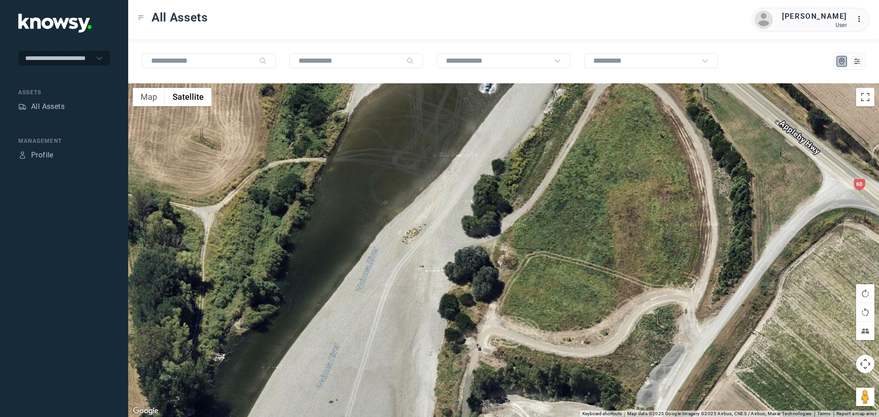
click at [423, 345] on div at bounding box center [503, 250] width 750 height 334
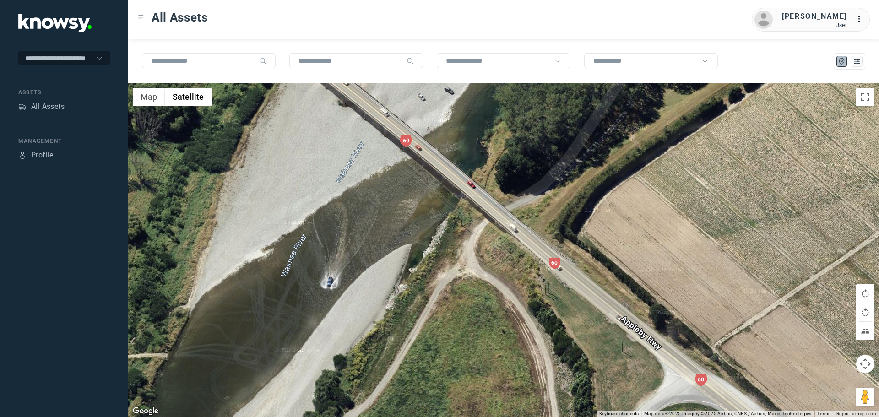
click at [455, 364] on div at bounding box center [503, 250] width 750 height 334
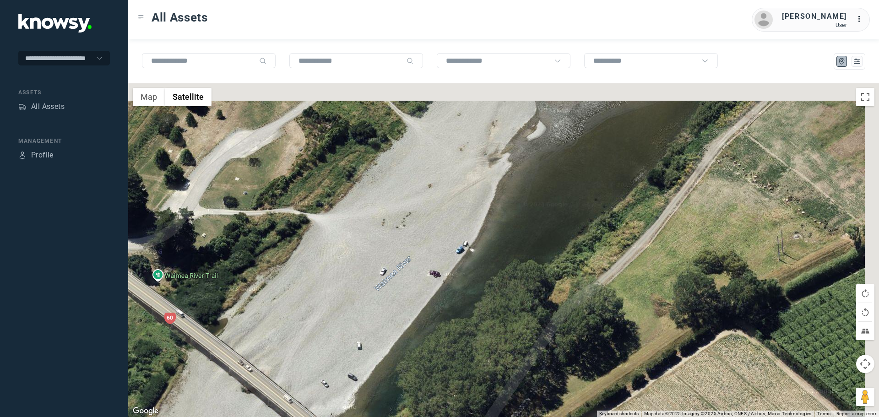
click at [507, 355] on div at bounding box center [503, 250] width 750 height 334
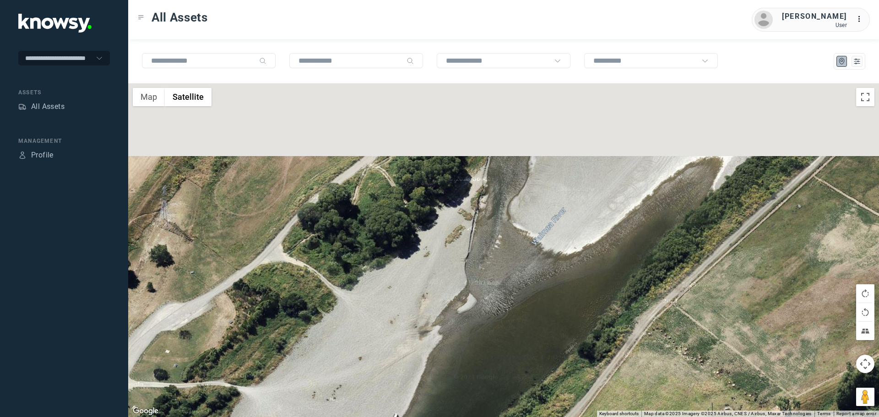
click at [558, 356] on div at bounding box center [503, 250] width 750 height 334
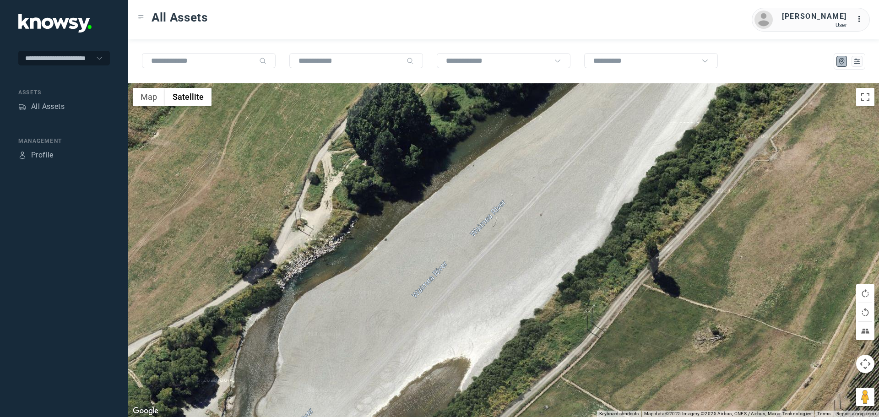
click at [425, 370] on div at bounding box center [503, 250] width 750 height 334
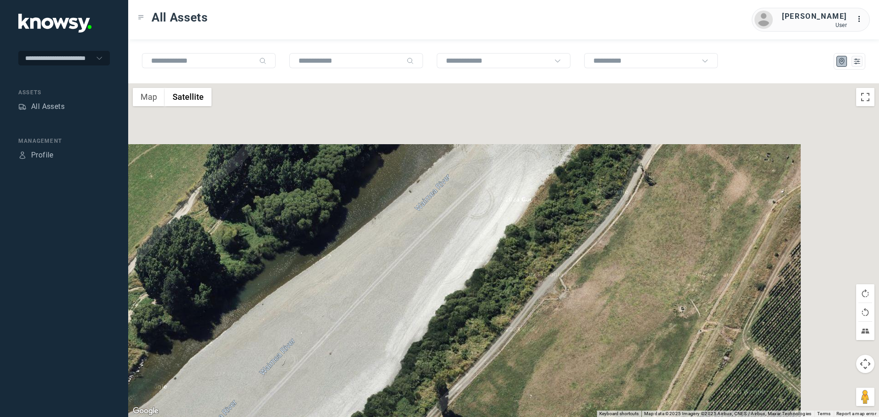
click at [512, 337] on div at bounding box center [503, 250] width 750 height 334
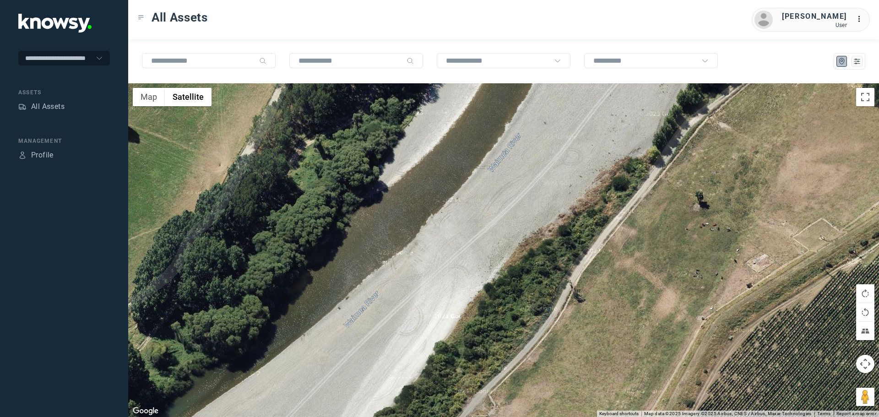
click at [555, 304] on div at bounding box center [503, 250] width 750 height 334
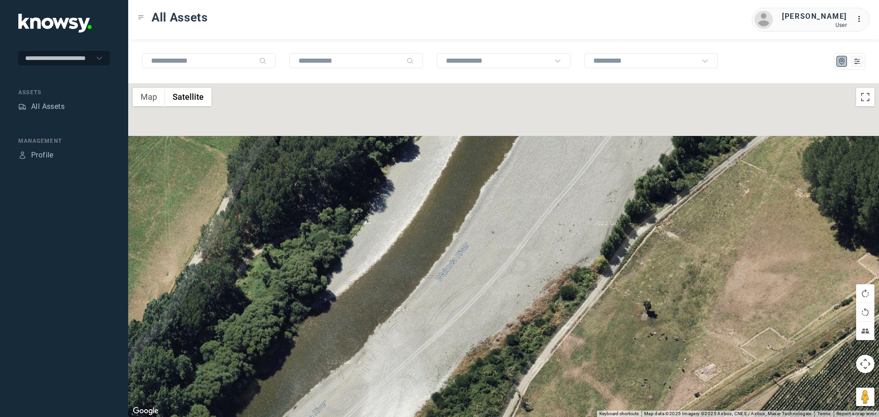
click at [539, 289] on div at bounding box center [503, 250] width 750 height 334
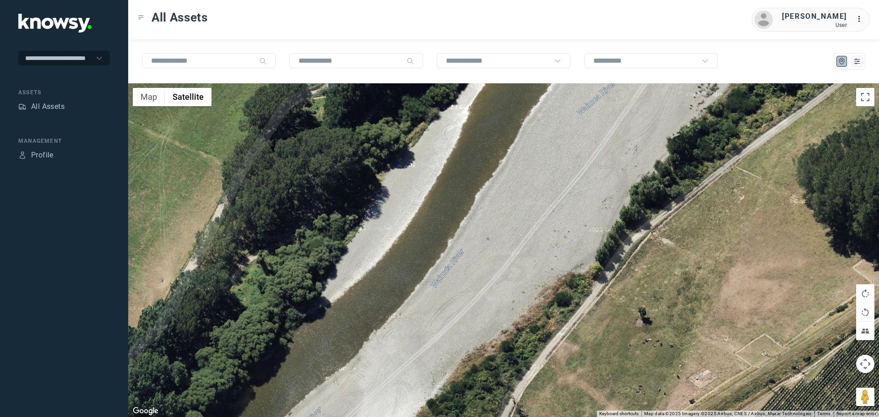
click at [547, 307] on div at bounding box center [503, 250] width 750 height 334
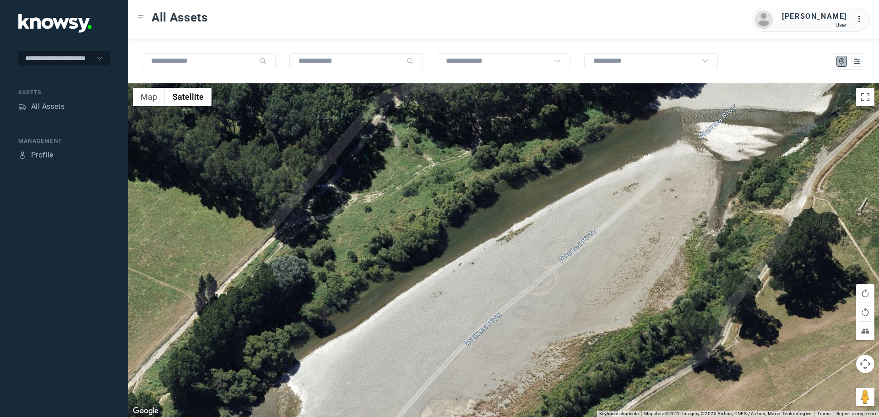
click at [566, 280] on div at bounding box center [503, 250] width 750 height 334
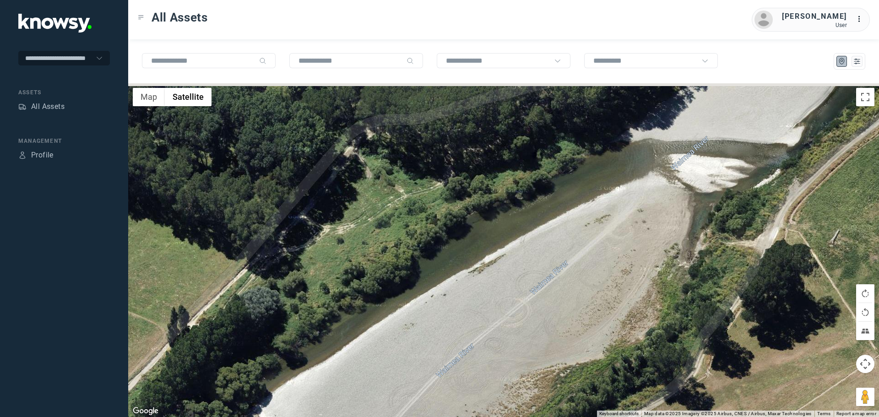
click at [500, 335] on div at bounding box center [503, 250] width 750 height 334
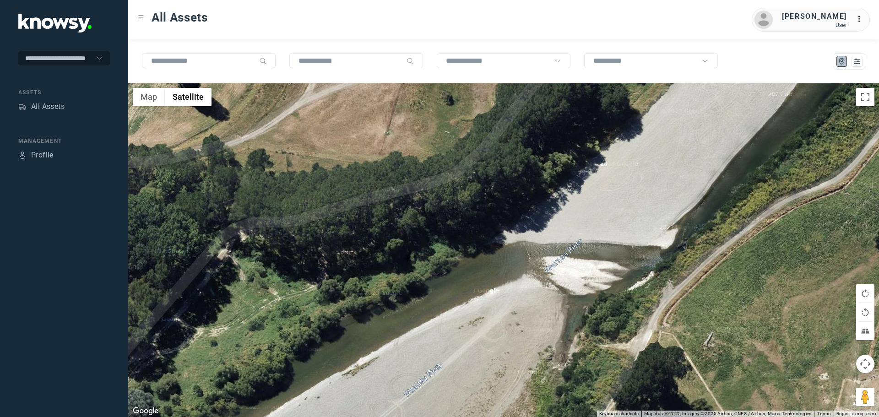
click at [507, 339] on div at bounding box center [503, 250] width 750 height 334
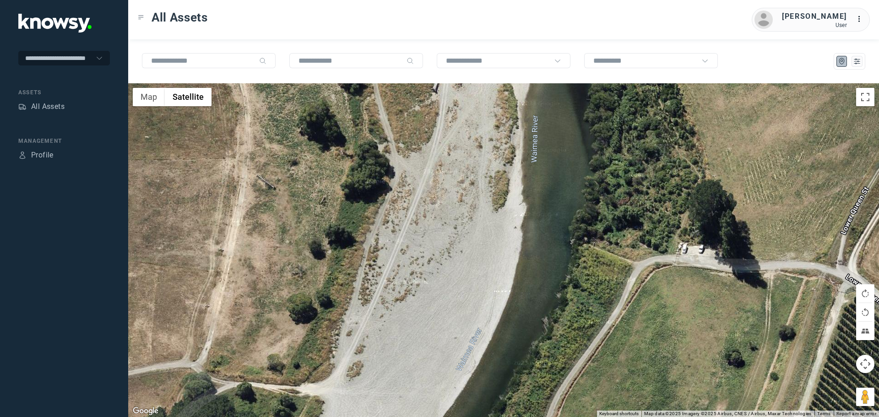
click at [543, 345] on div at bounding box center [503, 250] width 750 height 334
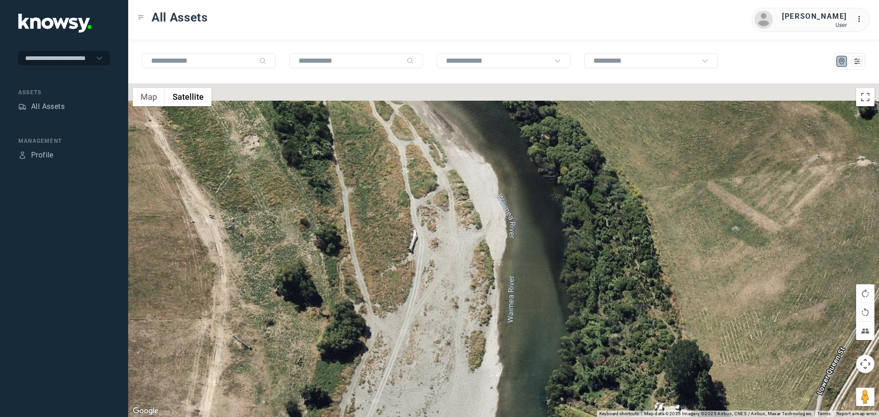
click at [515, 357] on div at bounding box center [503, 250] width 750 height 334
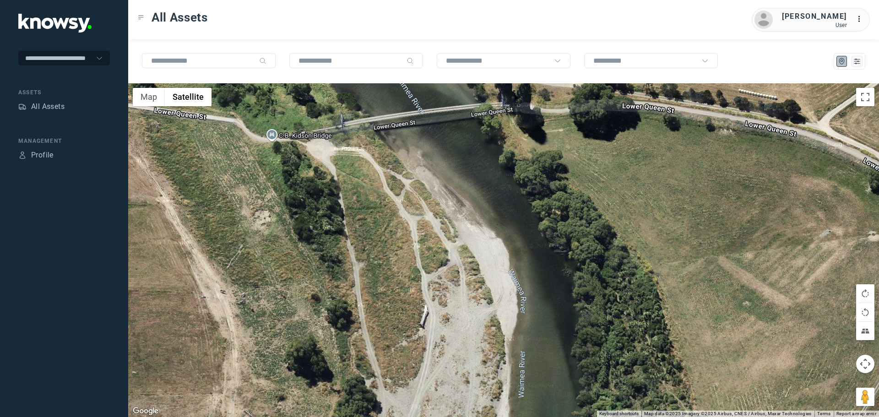
click at [508, 355] on div at bounding box center [503, 250] width 750 height 334
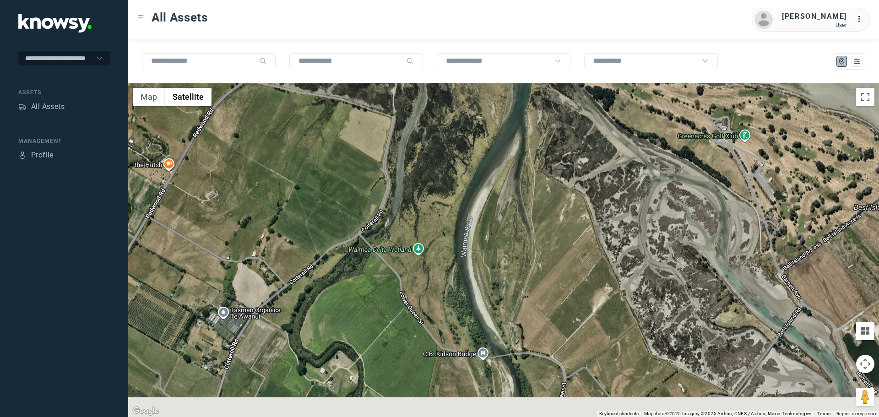
click at [490, 386] on div at bounding box center [503, 250] width 750 height 334
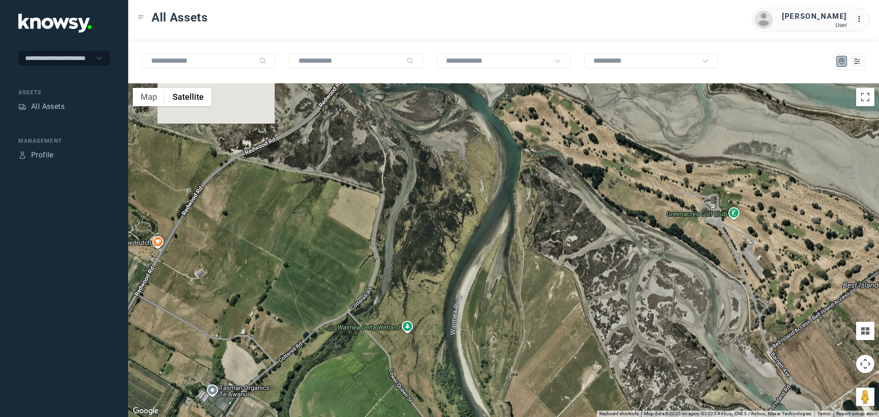
click at [509, 337] on div at bounding box center [503, 250] width 750 height 334
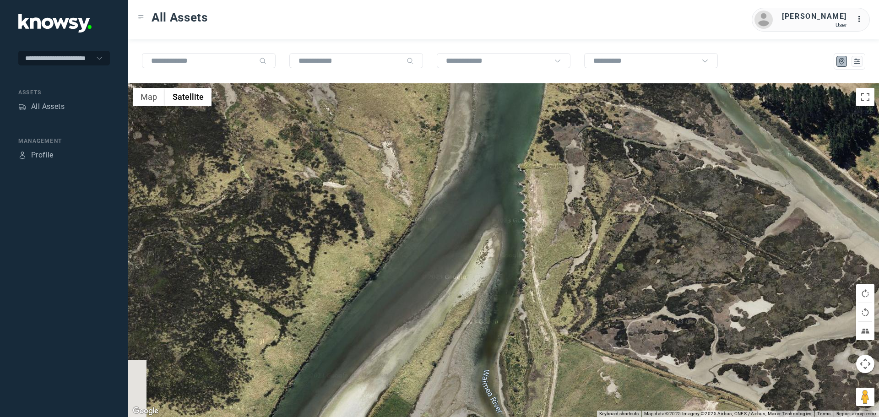
click at [497, 182] on div at bounding box center [503, 250] width 750 height 334
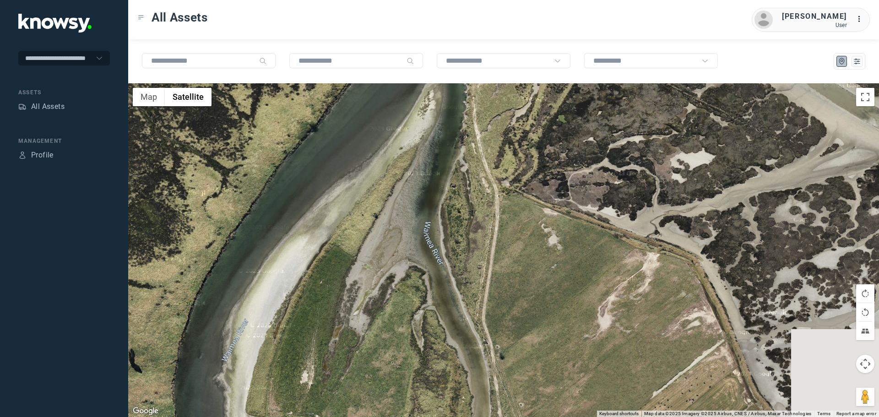
click at [465, 162] on div at bounding box center [503, 250] width 750 height 334
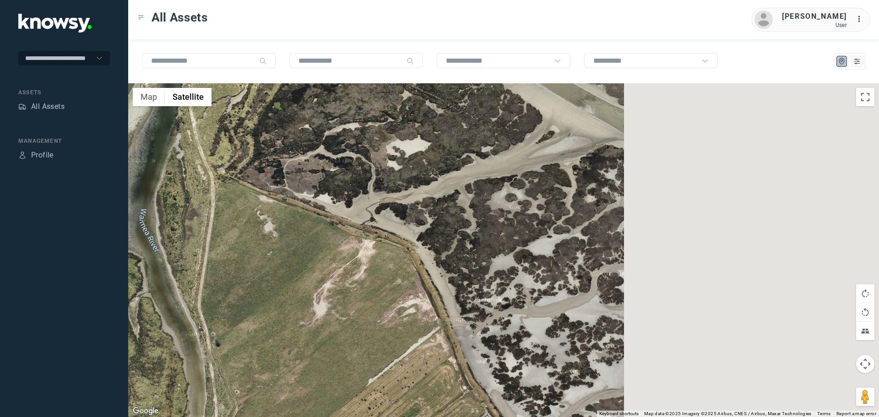
click at [426, 260] on div at bounding box center [503, 250] width 750 height 334
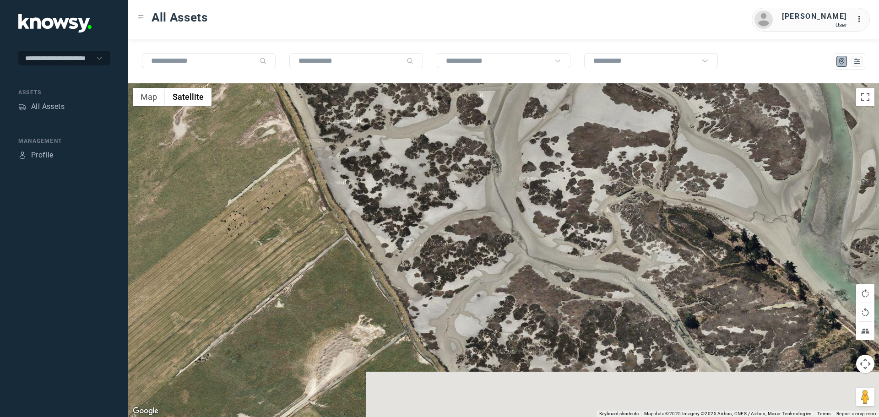
click at [426, 143] on div at bounding box center [503, 250] width 750 height 334
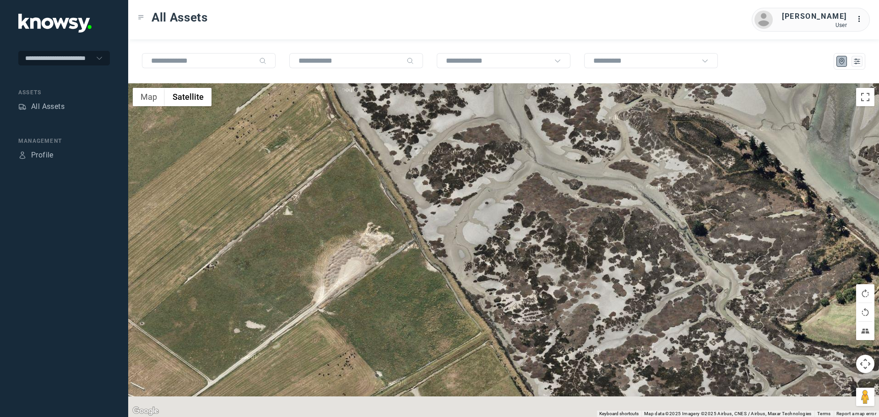
click at [389, 165] on div at bounding box center [503, 250] width 750 height 334
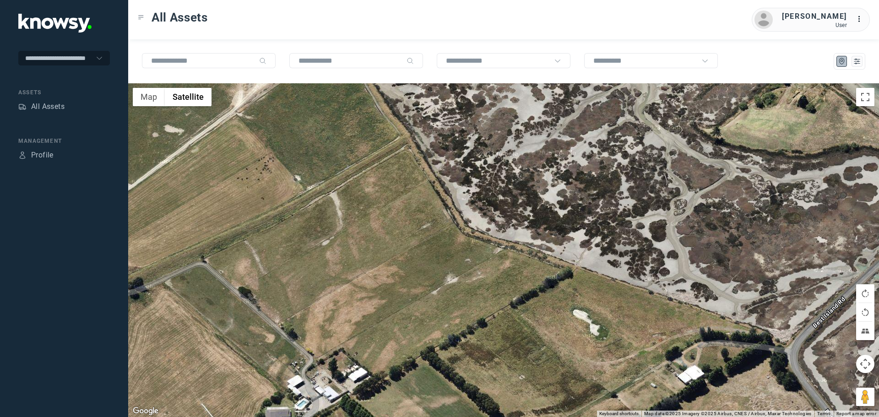
click at [371, 185] on div at bounding box center [503, 250] width 750 height 334
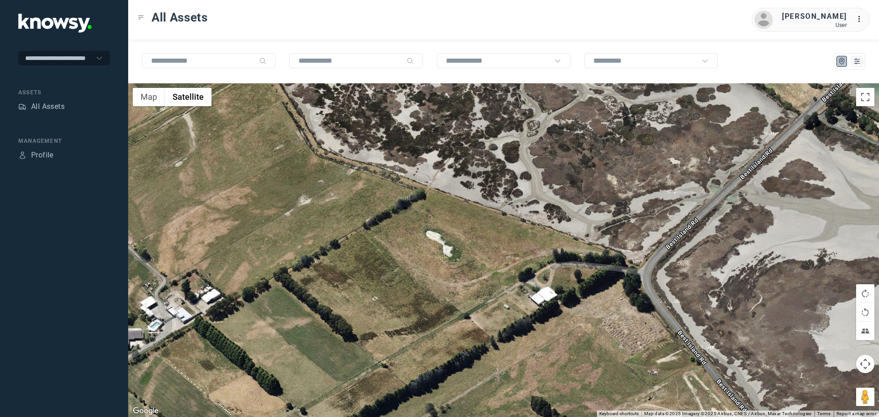
click at [736, 296] on div at bounding box center [503, 250] width 750 height 334
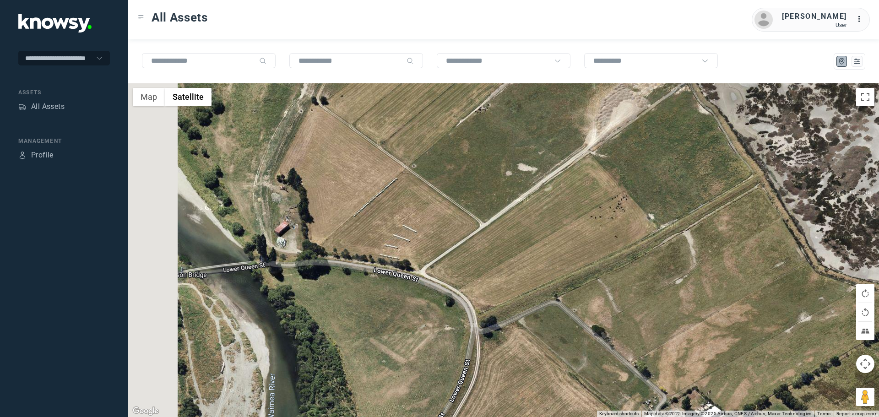
click at [682, 321] on div at bounding box center [503, 250] width 750 height 334
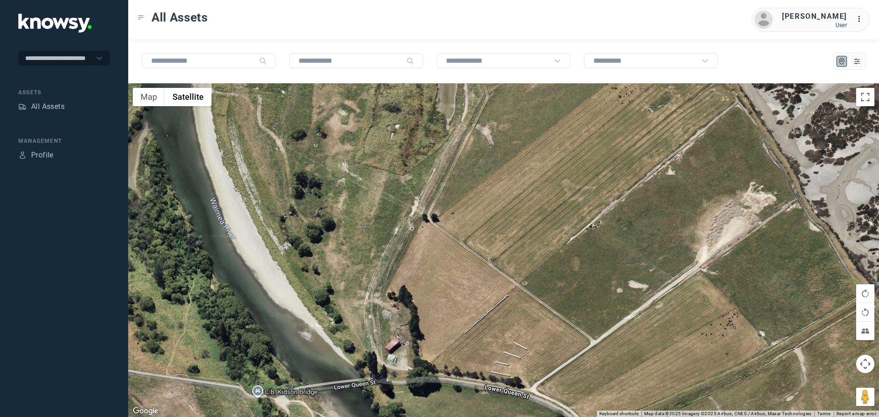
click at [558, 292] on div at bounding box center [503, 250] width 750 height 334
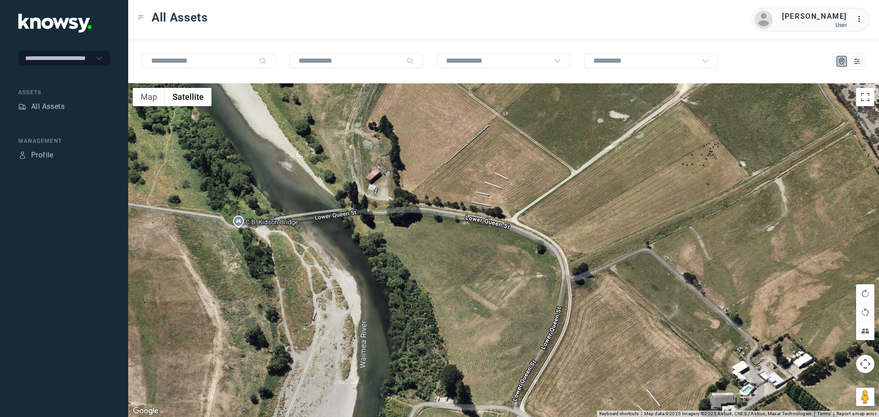
click at [479, 108] on div at bounding box center [503, 250] width 750 height 334
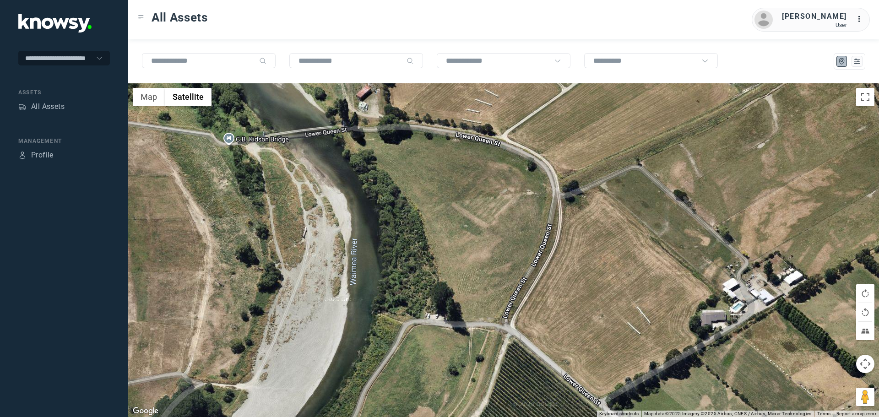
click at [549, 297] on div at bounding box center [503, 250] width 750 height 334
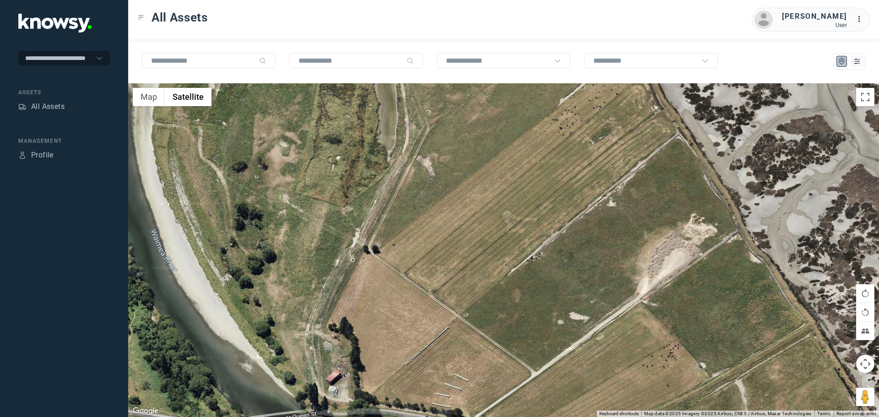
click at [569, 323] on div at bounding box center [503, 250] width 750 height 334
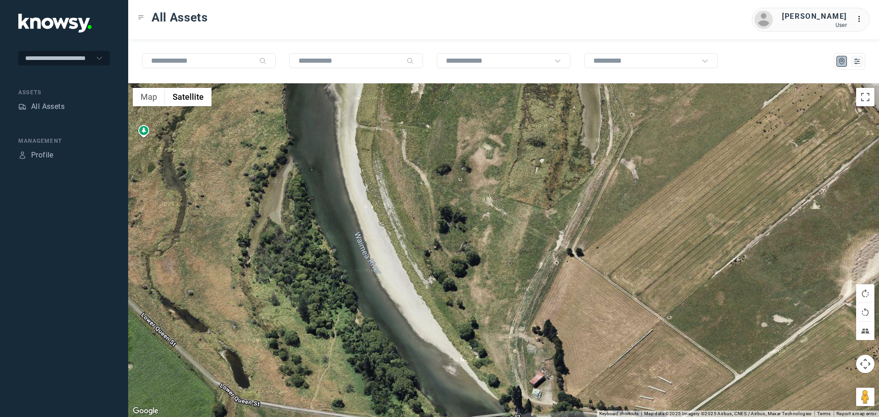
click at [647, 235] on div at bounding box center [503, 250] width 750 height 334
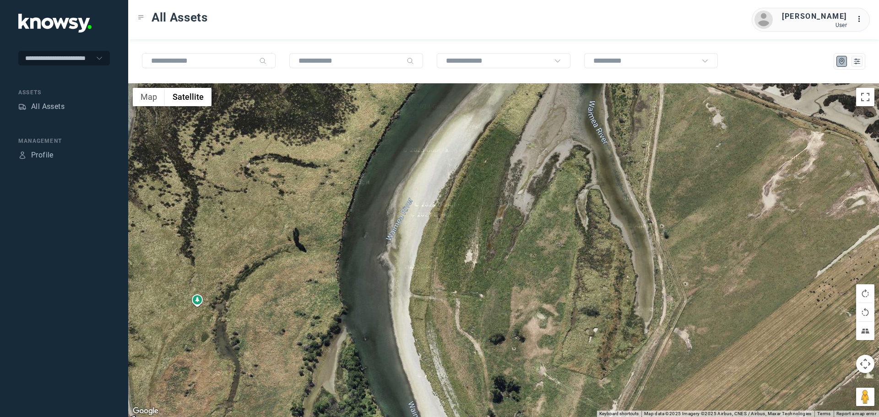
click at [601, 340] on div at bounding box center [503, 250] width 750 height 334
